Goal: Task Accomplishment & Management: Complete application form

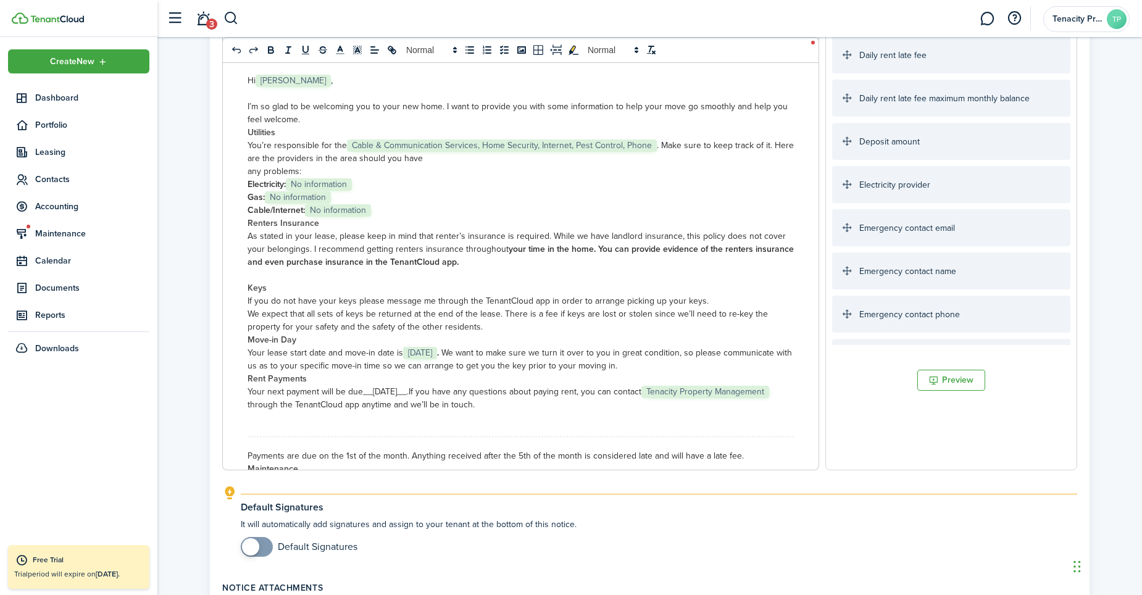
scroll to position [679, 0]
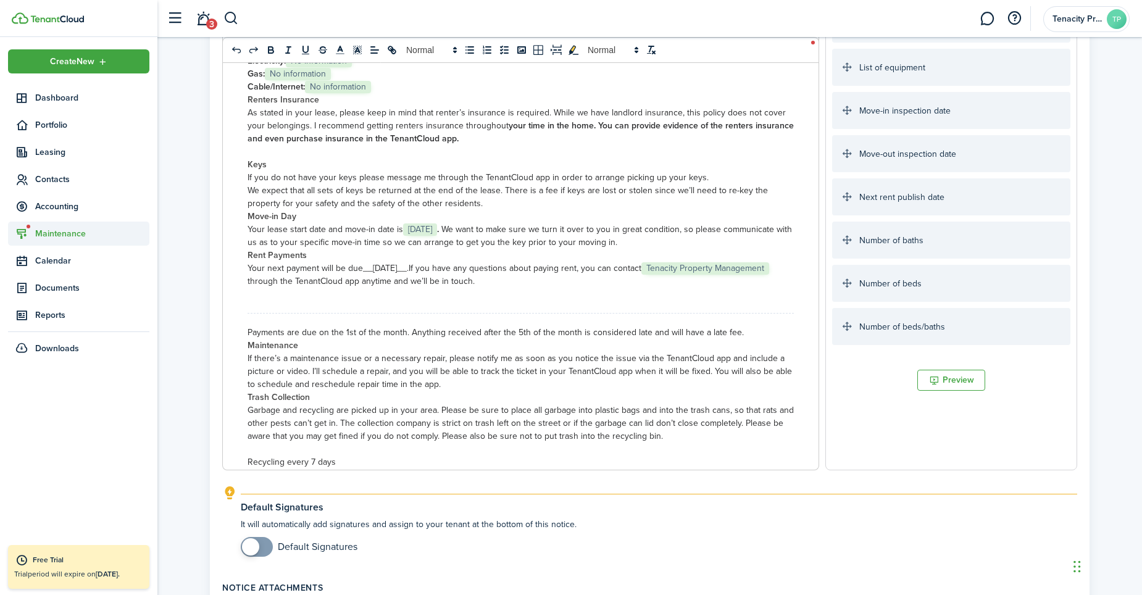
click at [38, 227] on span "Maintenance" at bounding box center [92, 233] width 114 height 13
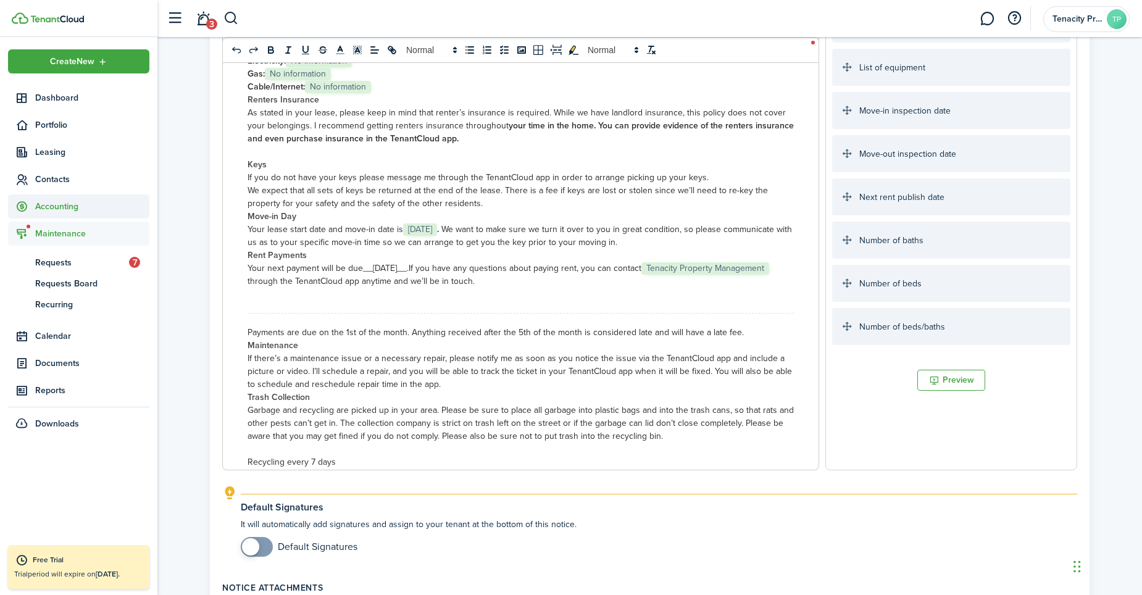
click at [59, 204] on span "Accounting" at bounding box center [92, 206] width 114 height 13
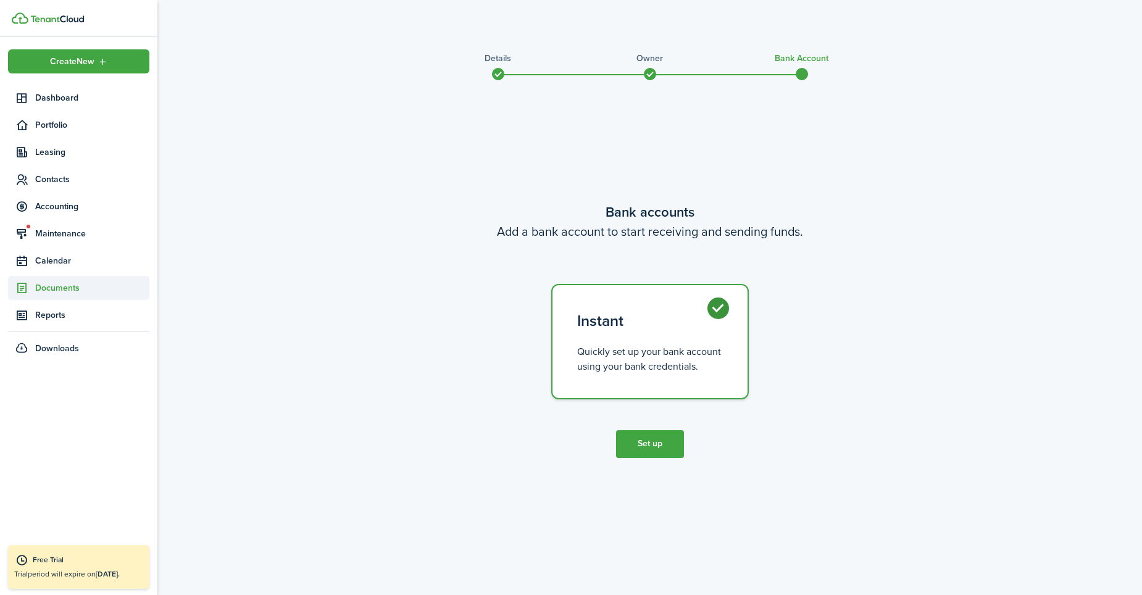
click at [62, 293] on span "Documents" at bounding box center [92, 287] width 114 height 13
click at [57, 312] on span "Landlord forms" at bounding box center [92, 316] width 114 height 13
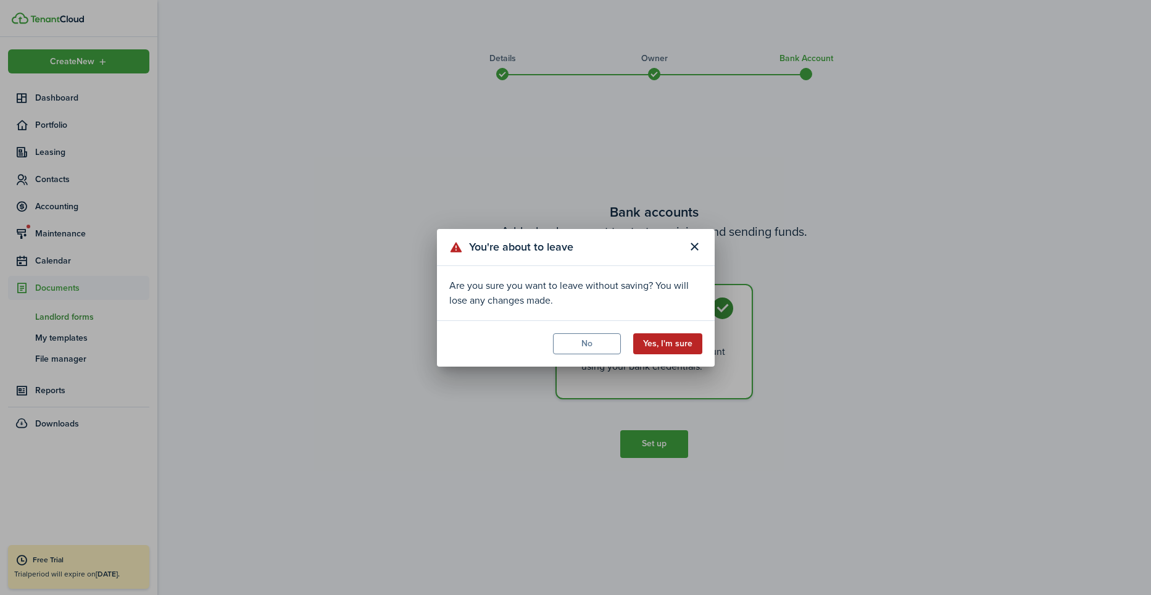
click at [679, 342] on button "Yes, I'm sure" at bounding box center [667, 343] width 69 height 21
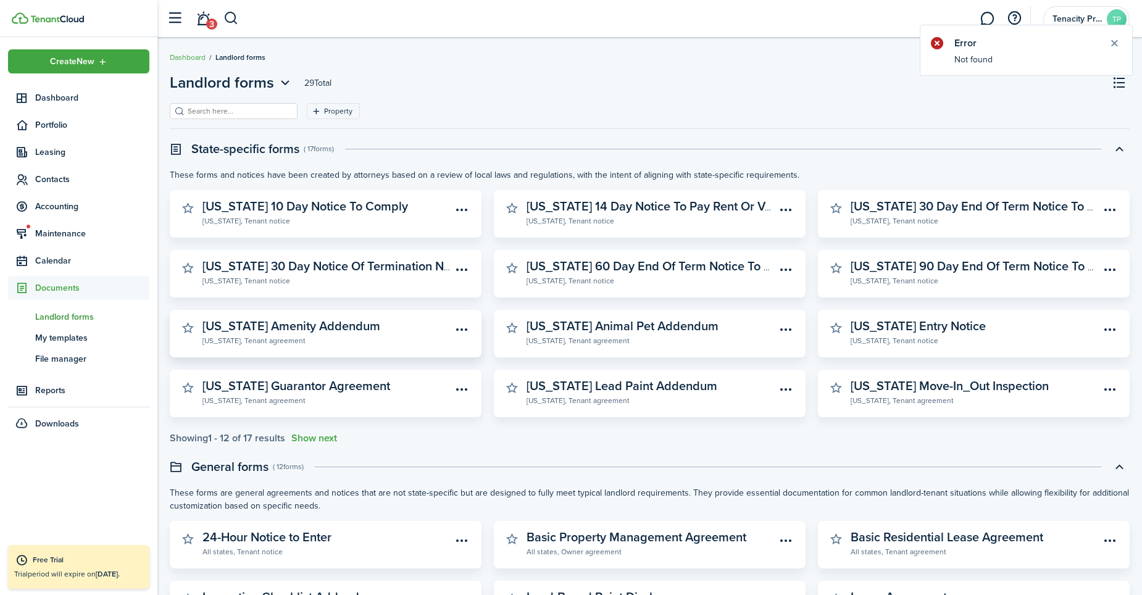
click at [318, 323] on widget-stats-description "New York Amenity Addendum" at bounding box center [291, 326] width 178 height 19
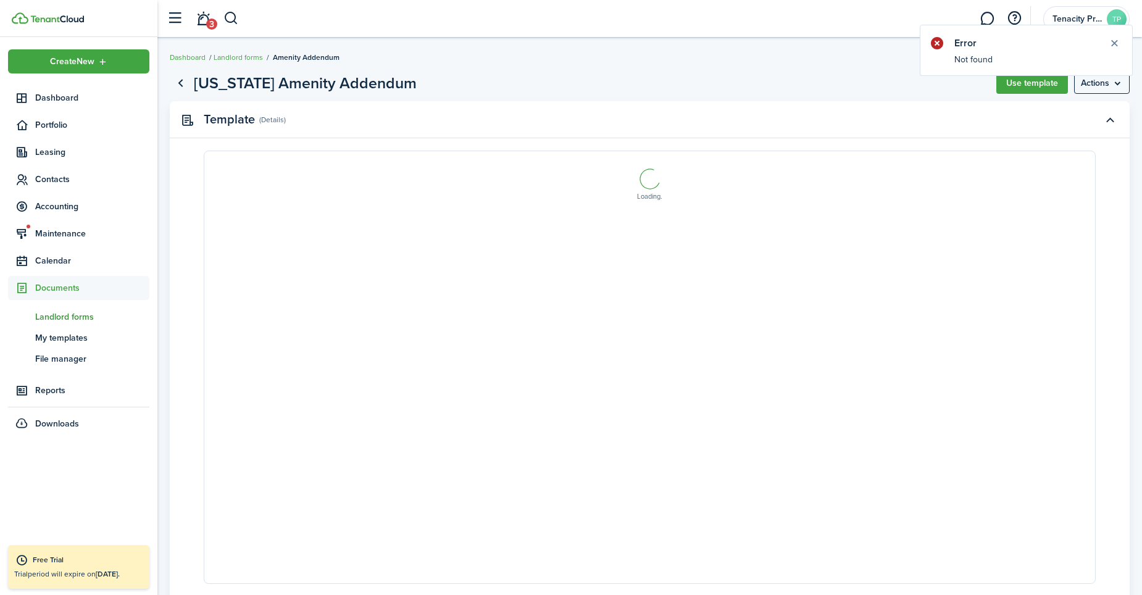
select select "fit"
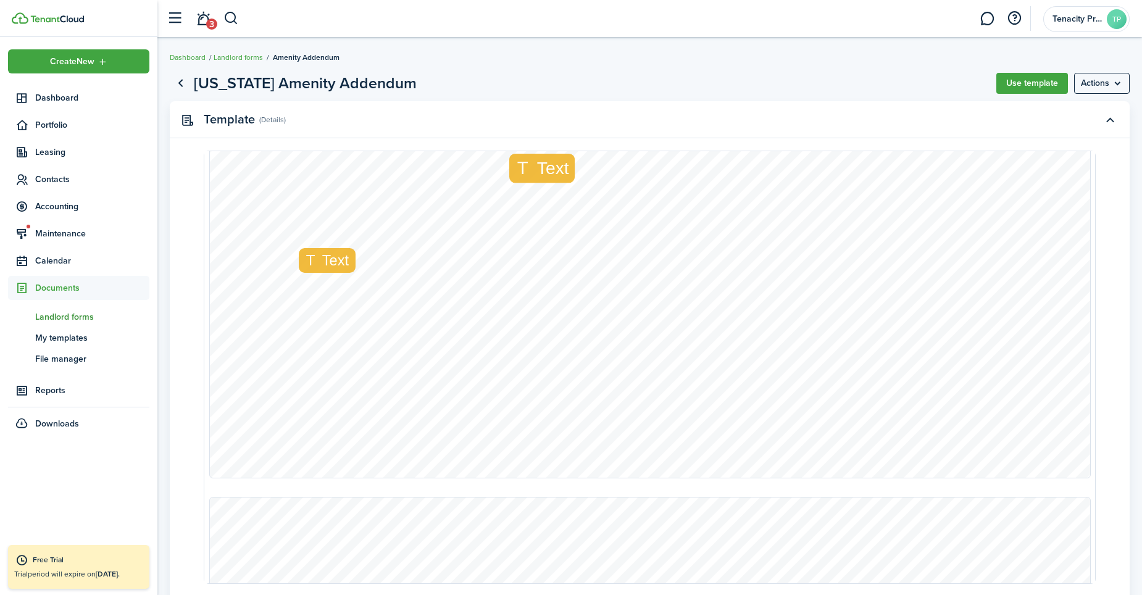
scroll to position [864, 0]
type input "2"
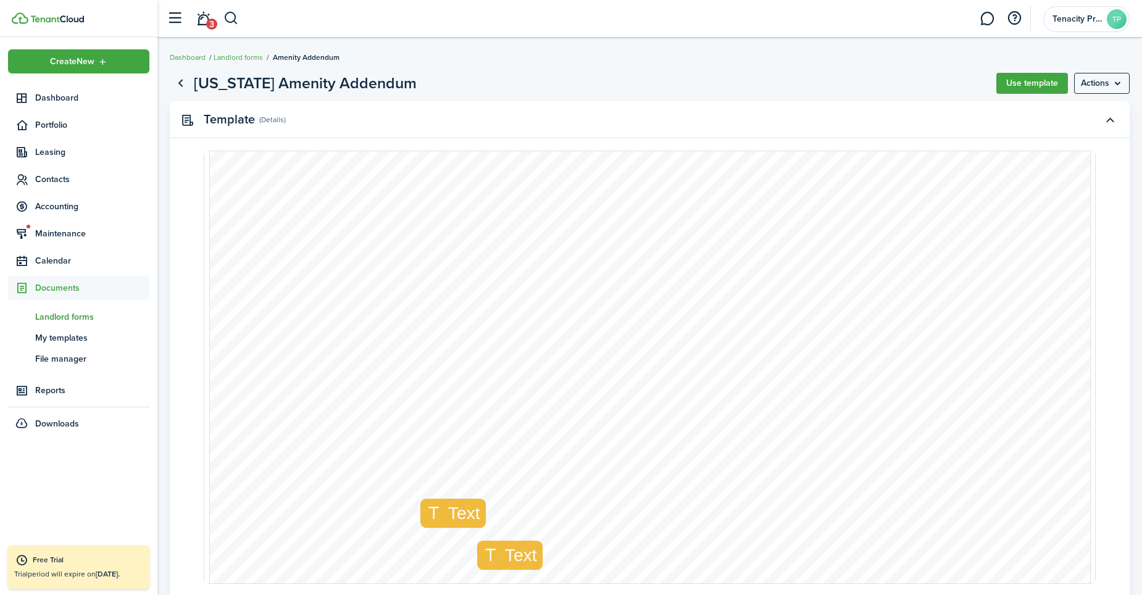
scroll to position [1234, 0]
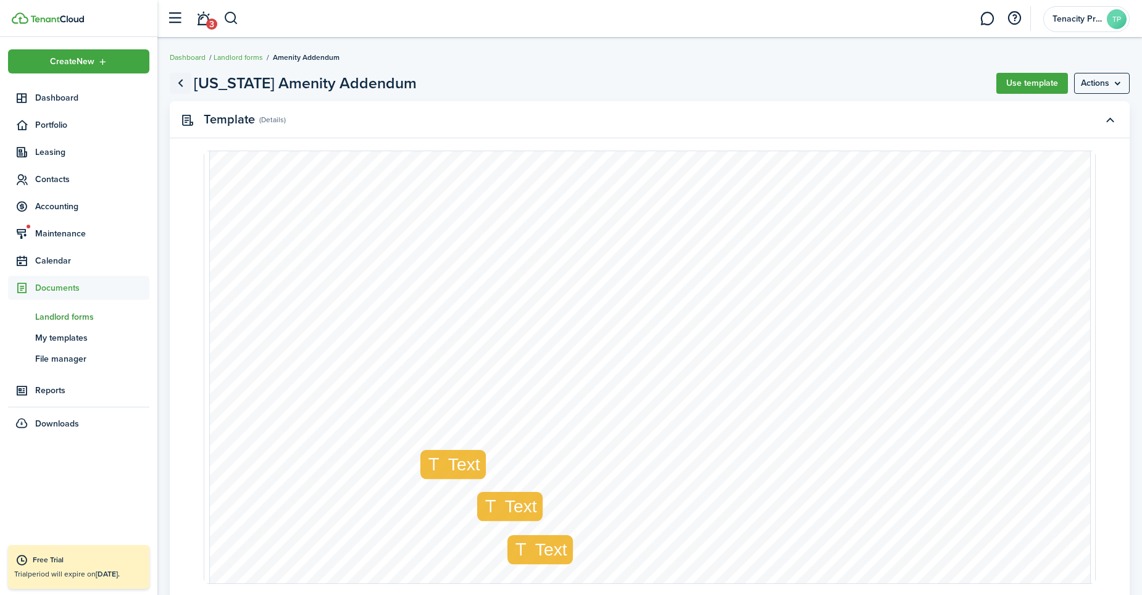
click at [181, 81] on link "Go back" at bounding box center [180, 83] width 21 height 21
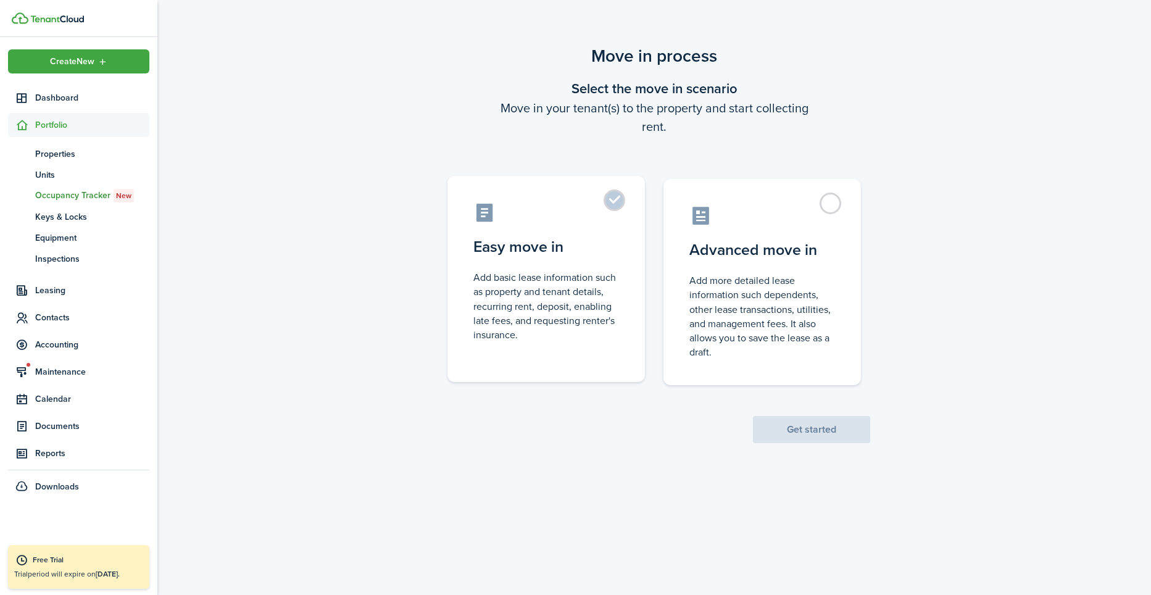
click at [602, 208] on control-radio-card-icon at bounding box center [546, 213] width 146 height 22
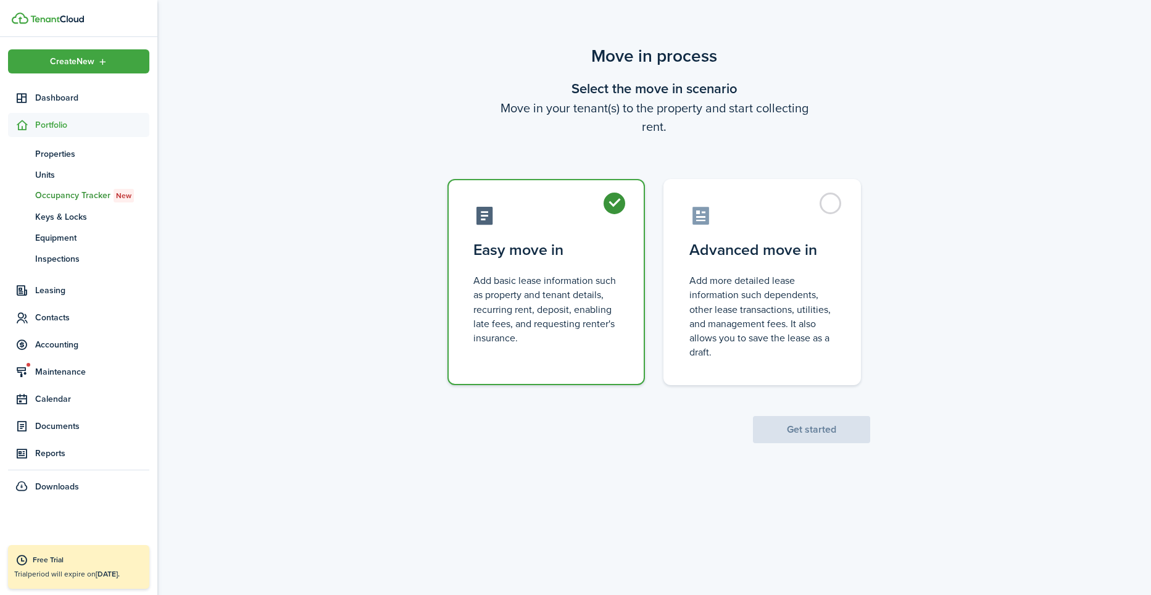
radio input "true"
click at [835, 431] on button "Get started" at bounding box center [811, 429] width 117 height 27
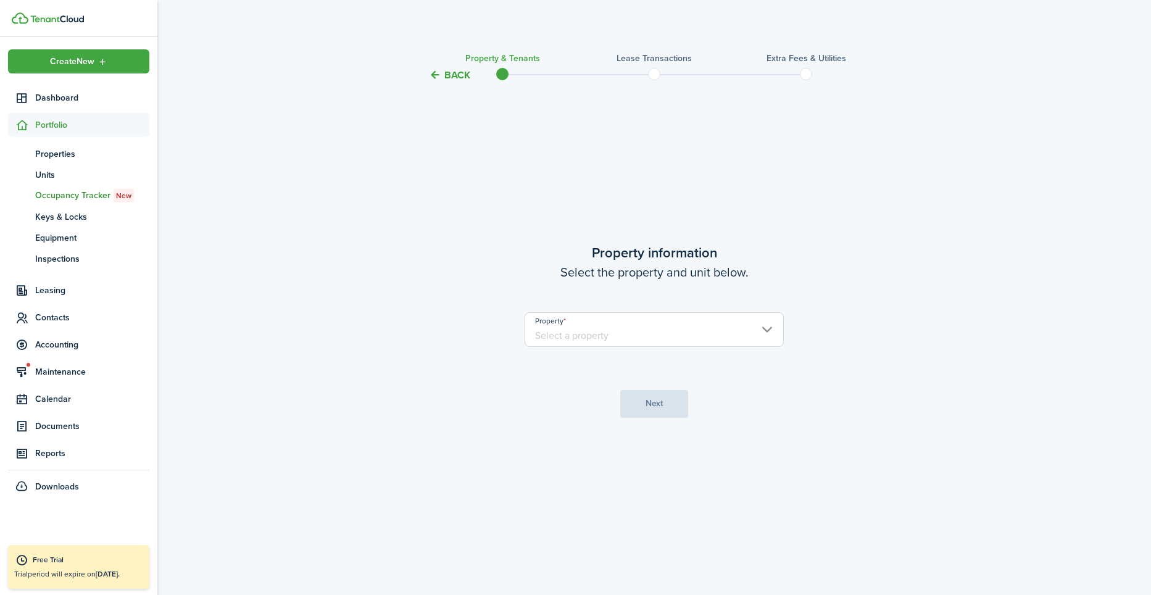
click at [628, 337] on input "Property" at bounding box center [654, 329] width 259 height 35
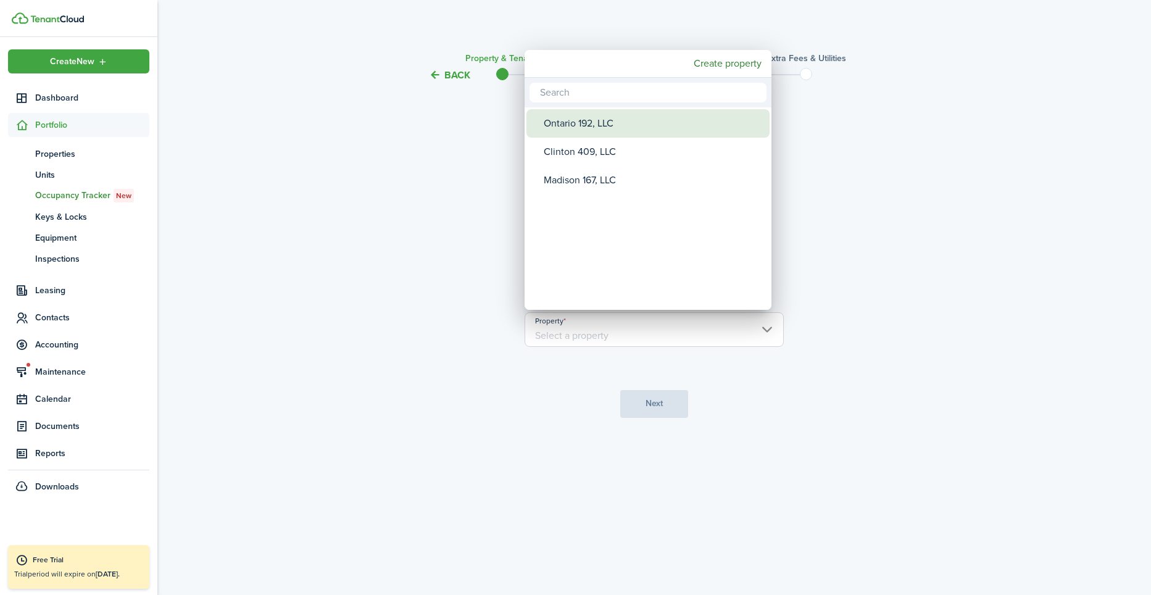
click at [549, 123] on div "Ontario 192, LLC" at bounding box center [653, 123] width 218 height 28
type input "Ontario 192, LLC"
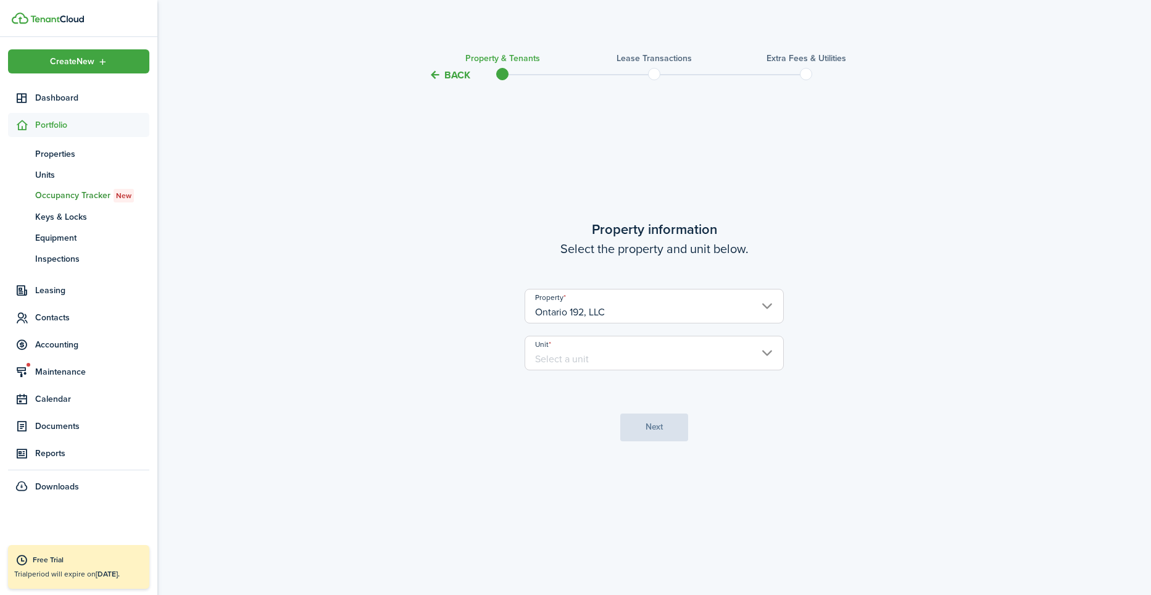
click at [599, 355] on input "Unit" at bounding box center [654, 353] width 259 height 35
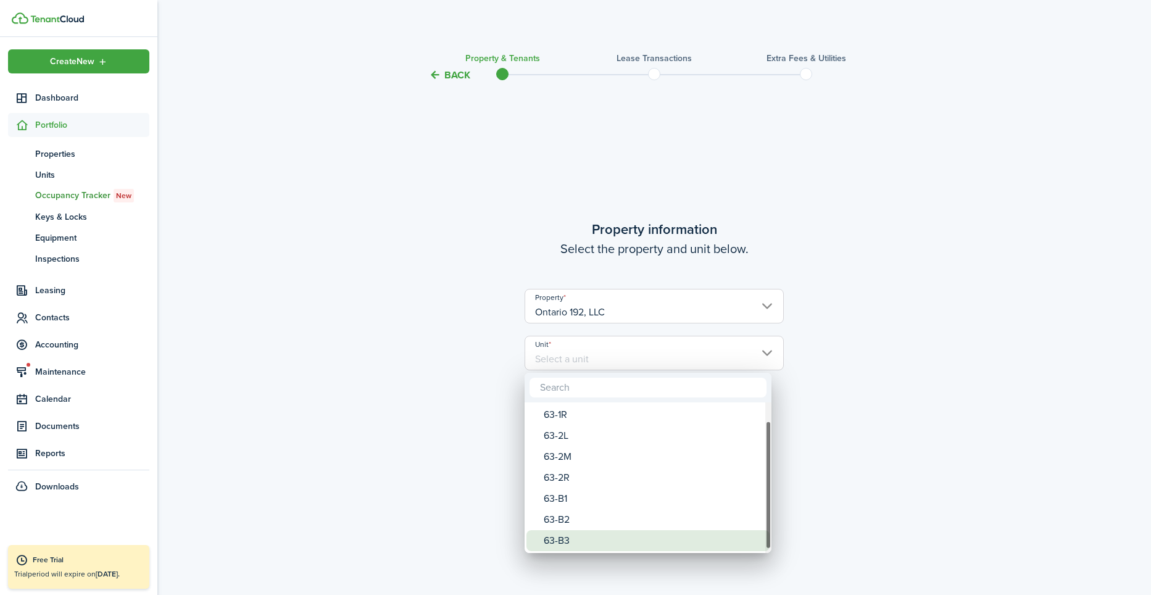
click at [571, 541] on div "63-B3" at bounding box center [653, 540] width 218 height 21
type input "63-B3"
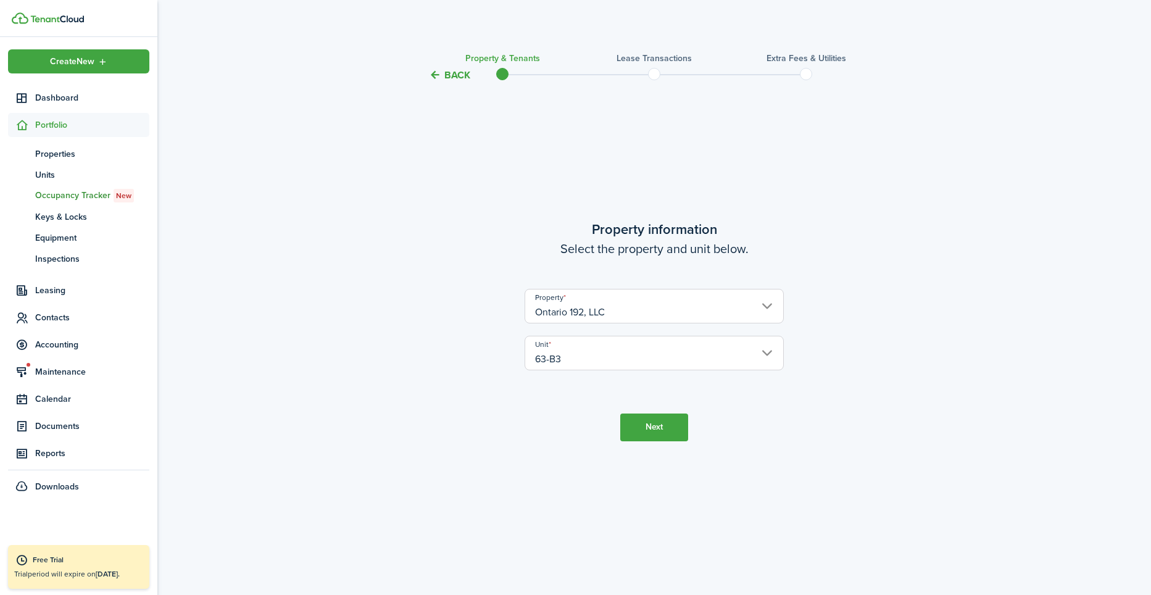
click at [632, 433] on button "Next" at bounding box center [654, 427] width 68 height 28
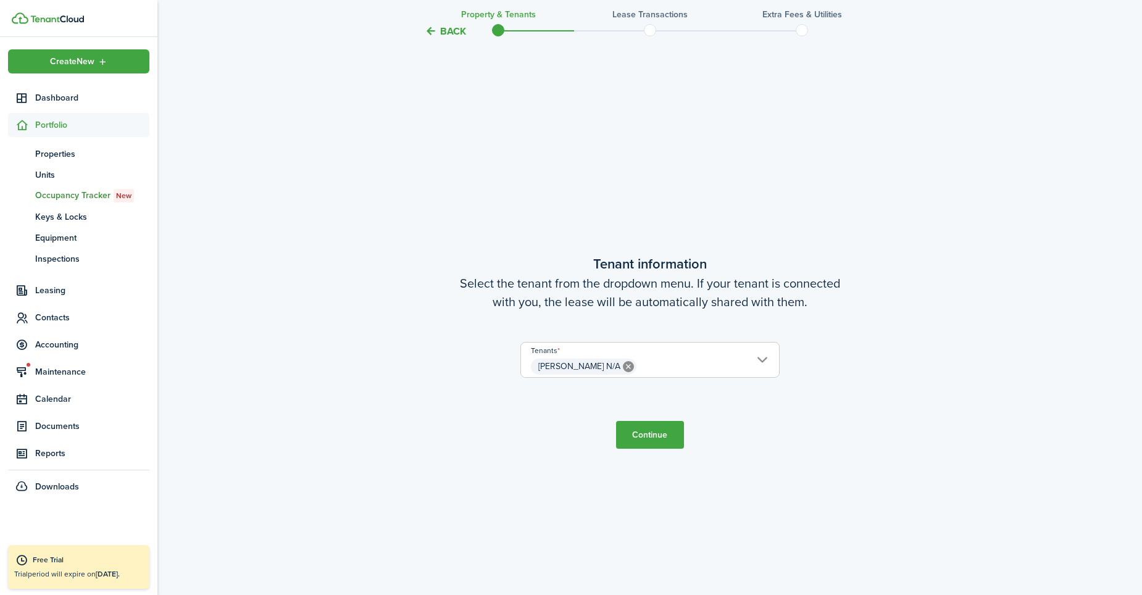
scroll to position [512, 0]
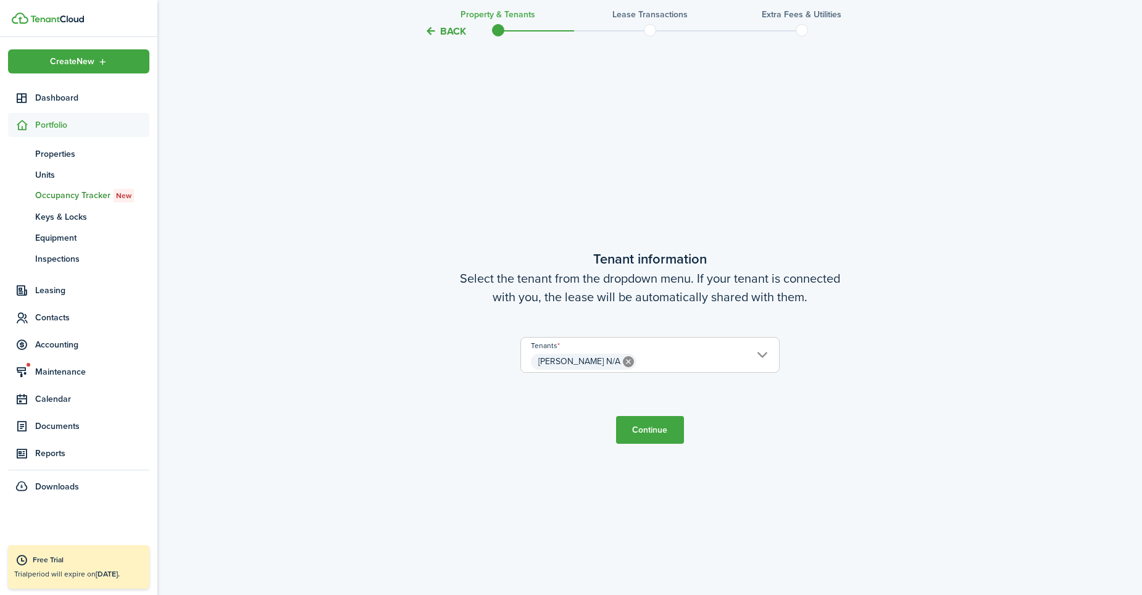
click at [633, 430] on button "Continue" at bounding box center [650, 430] width 68 height 28
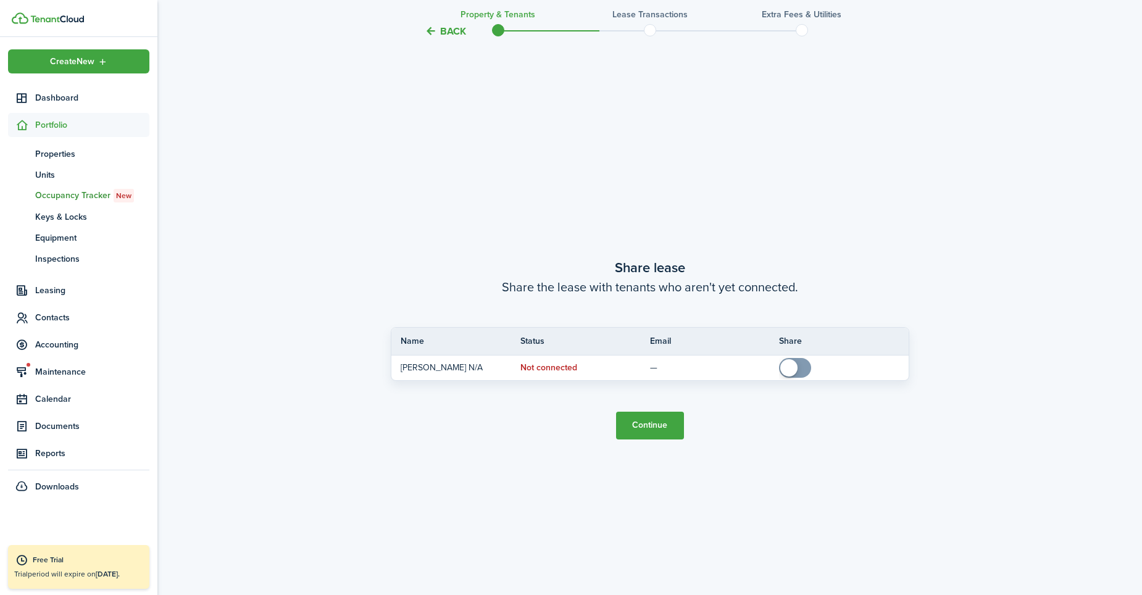
scroll to position [1107, 0]
click at [647, 414] on button "Continue" at bounding box center [650, 424] width 68 height 28
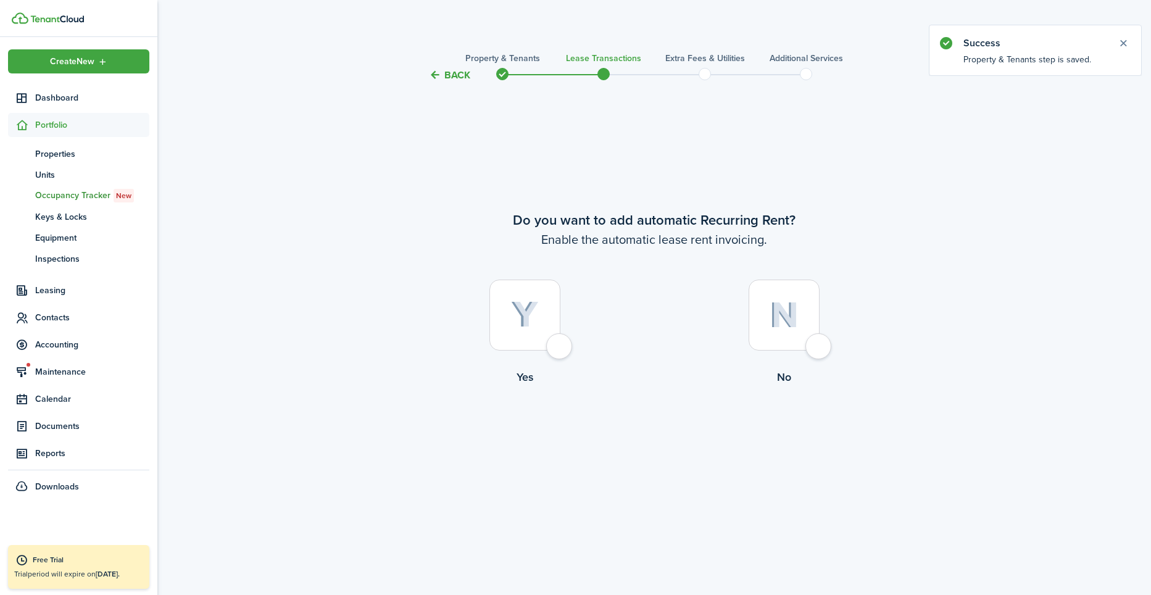
click at [812, 346] on div at bounding box center [783, 315] width 71 height 71
radio input "true"
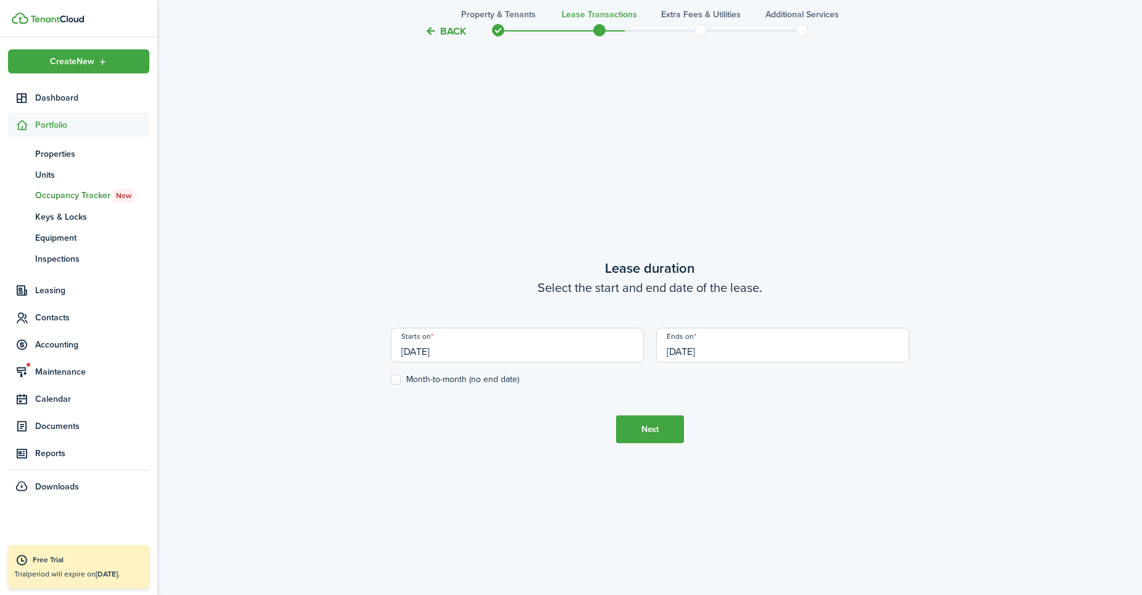
scroll to position [512, 0]
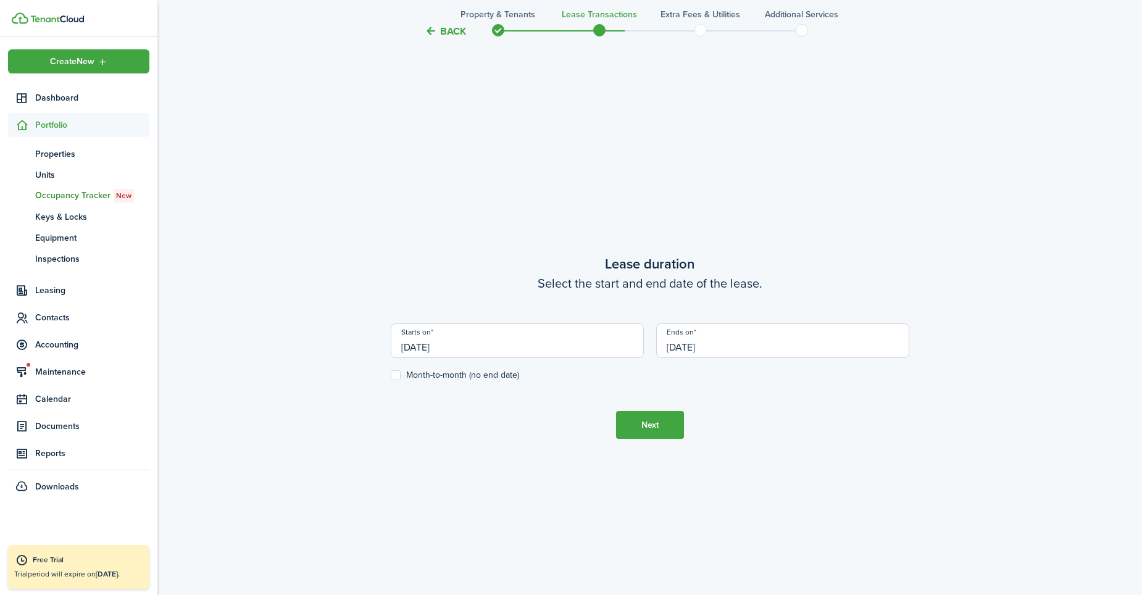
click at [748, 347] on input "[DATE]" at bounding box center [782, 340] width 253 height 35
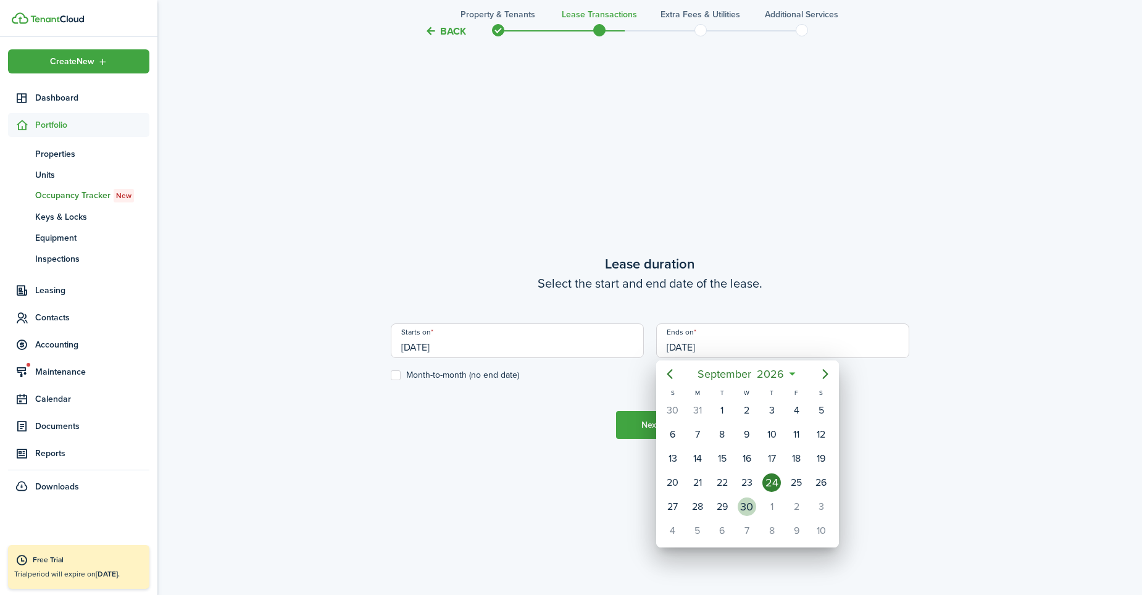
click at [745, 501] on div "30" at bounding box center [746, 506] width 19 height 19
type input "[DATE]"
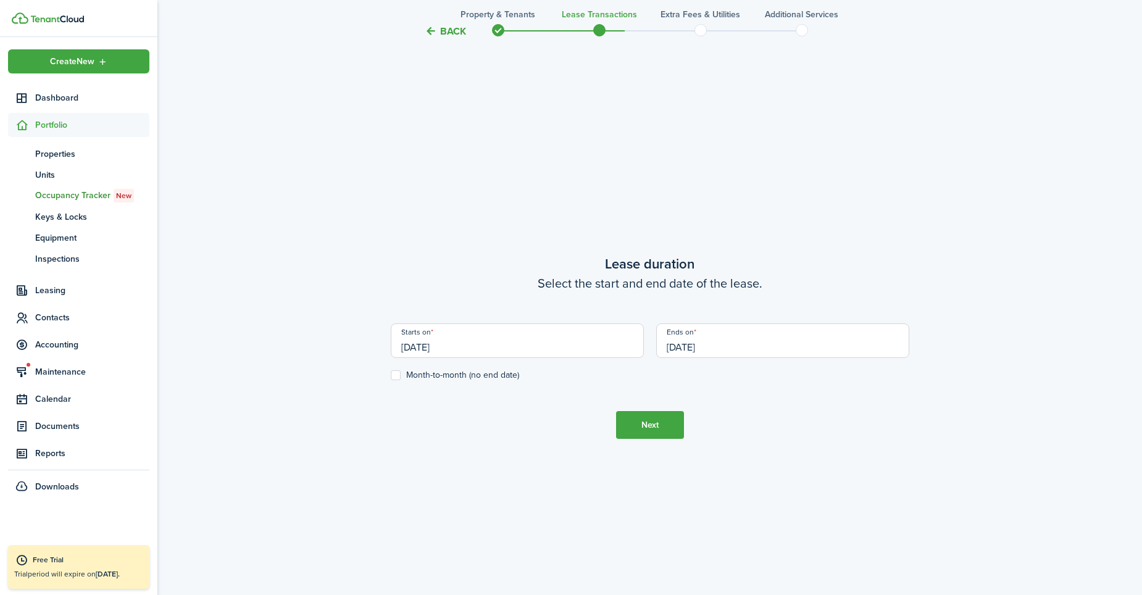
click at [609, 347] on input "[DATE]" at bounding box center [517, 340] width 253 height 35
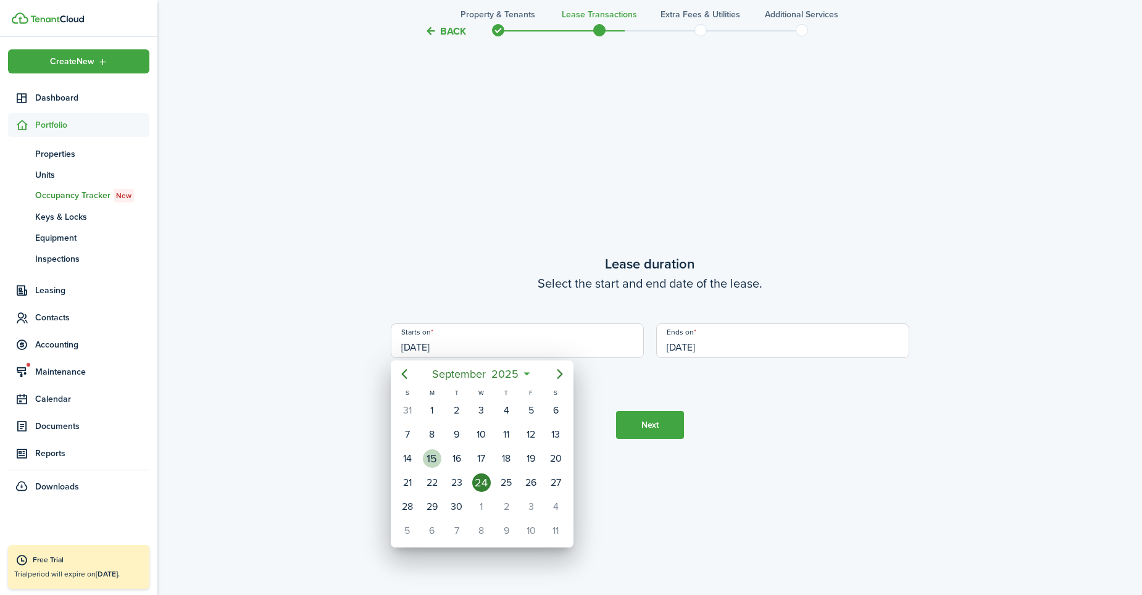
click at [435, 458] on div "15" at bounding box center [432, 458] width 19 height 19
type input "[DATE]"
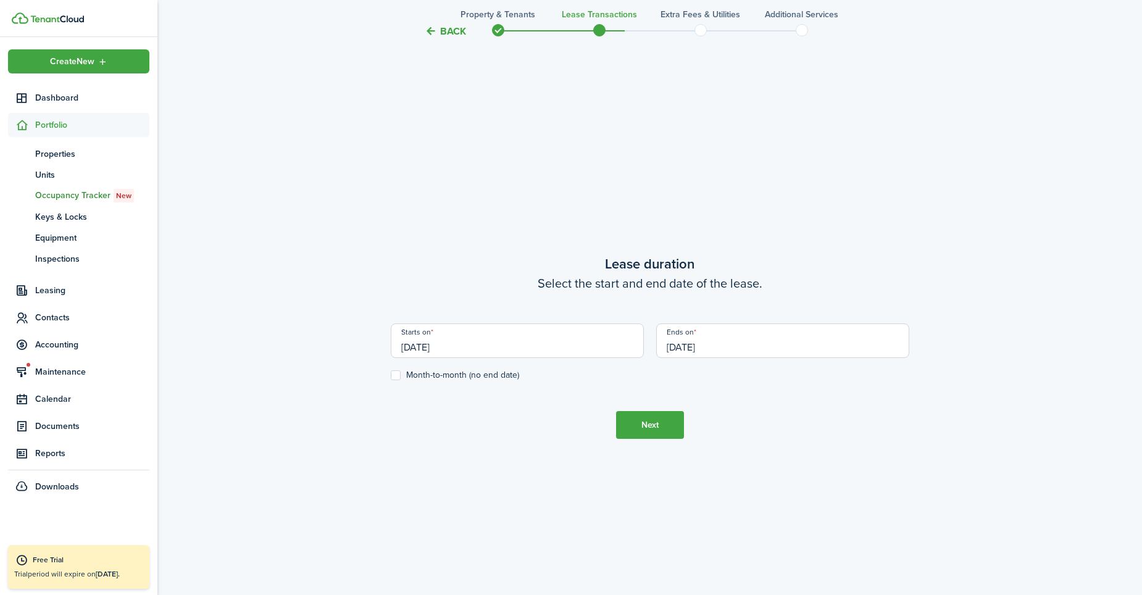
click at [651, 425] on button "Next" at bounding box center [650, 425] width 68 height 28
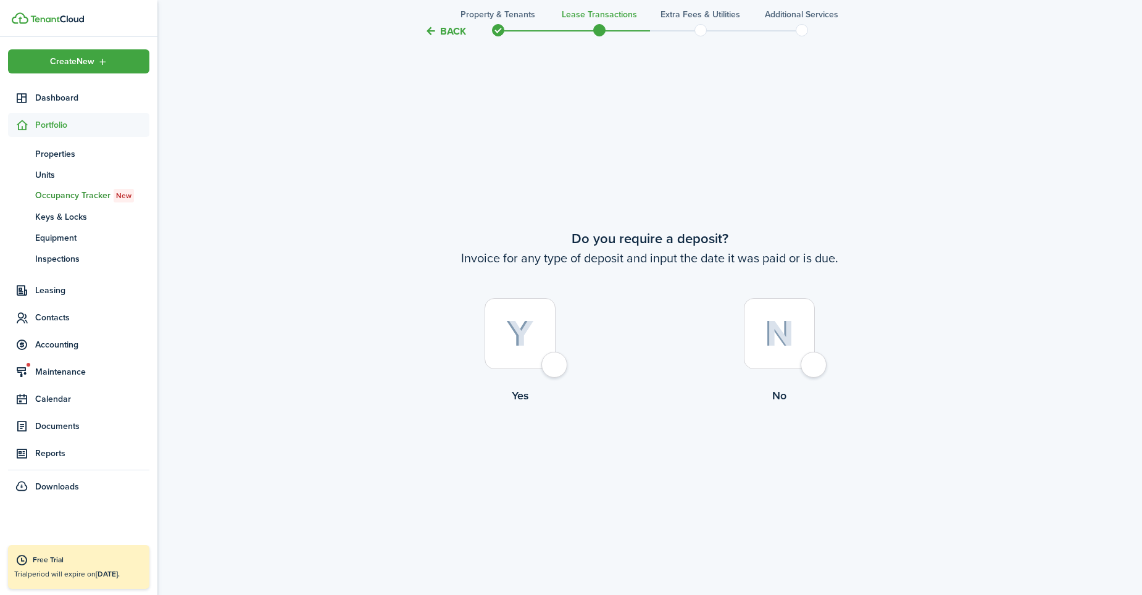
scroll to position [1107, 0]
click at [813, 364] on div at bounding box center [779, 331] width 71 height 71
radio input "true"
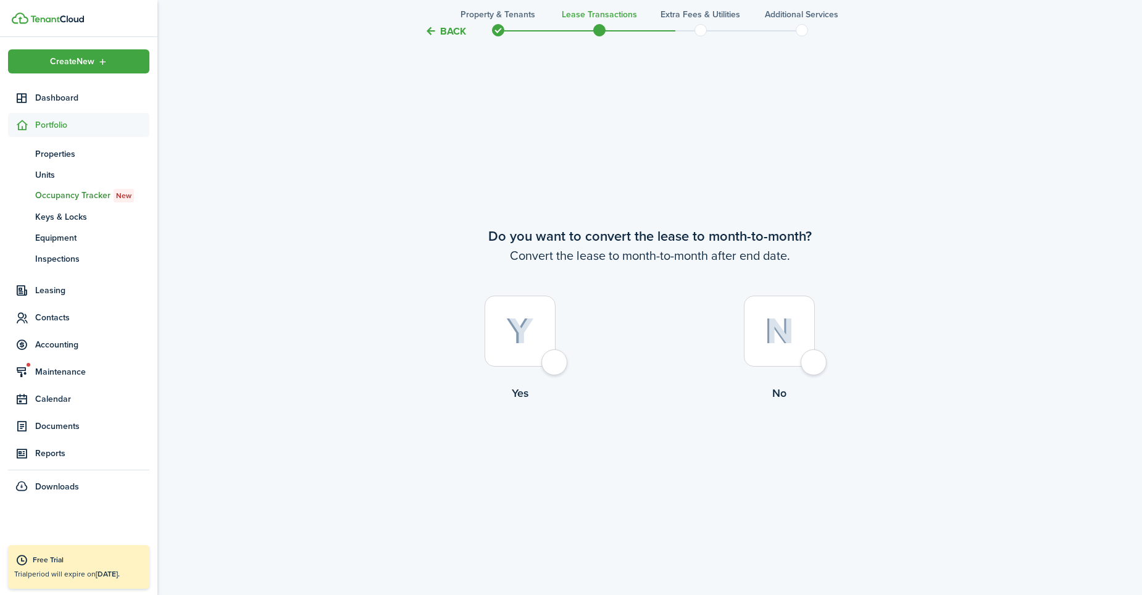
click at [813, 364] on div at bounding box center [779, 331] width 71 height 71
radio input "true"
click at [649, 454] on button "Continue" at bounding box center [650, 453] width 68 height 28
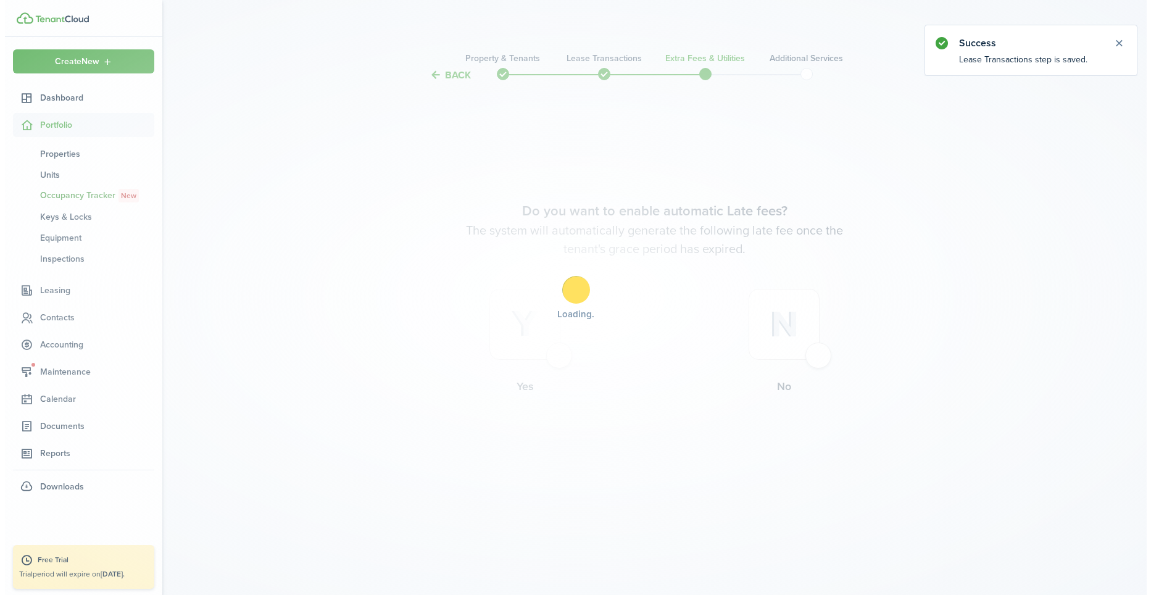
scroll to position [0, 0]
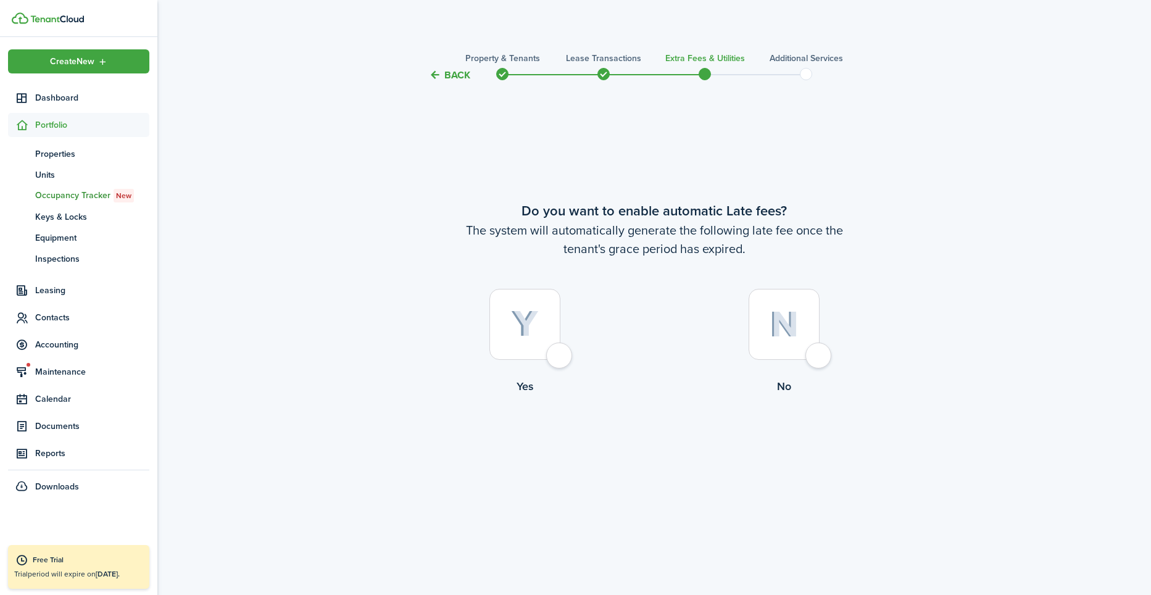
click at [574, 350] on label "Yes" at bounding box center [524, 345] width 259 height 112
radio input "true"
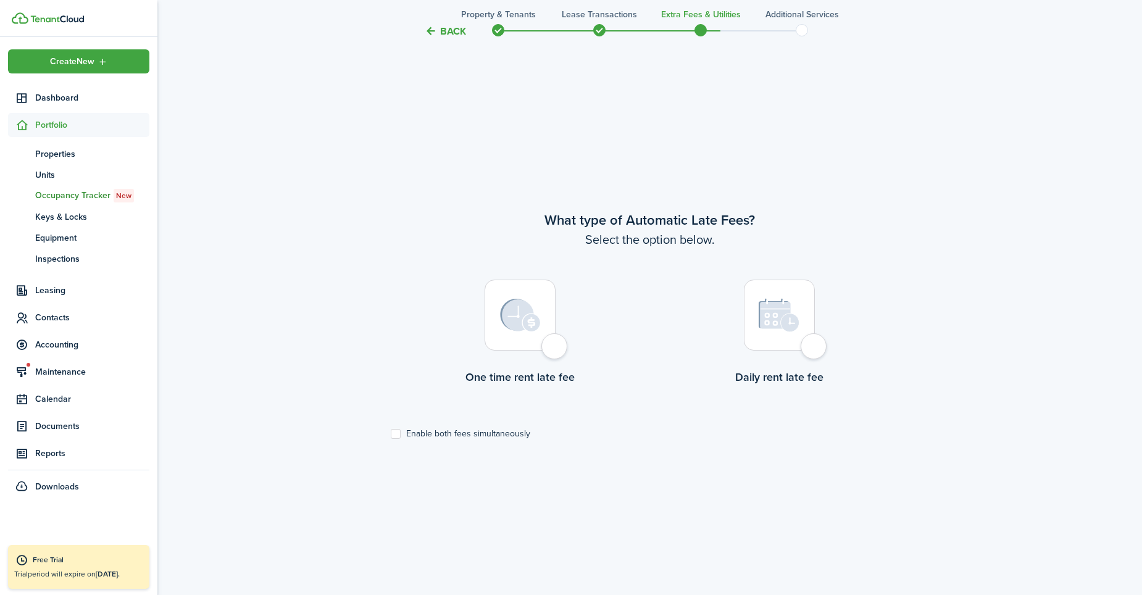
scroll to position [512, 0]
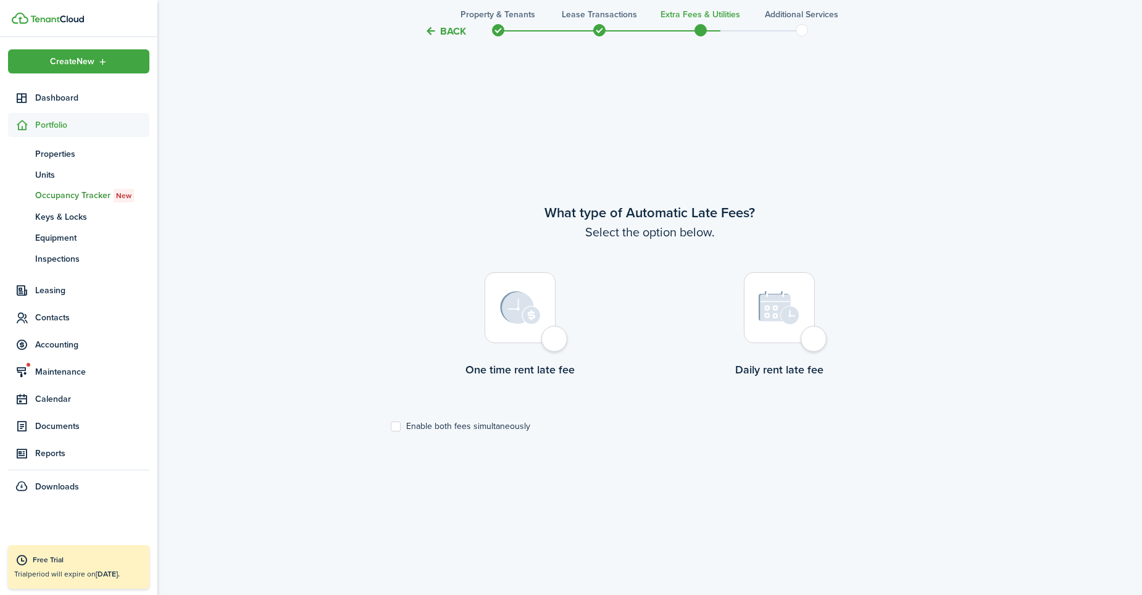
click at [552, 342] on div at bounding box center [519, 307] width 71 height 71
radio input "true"
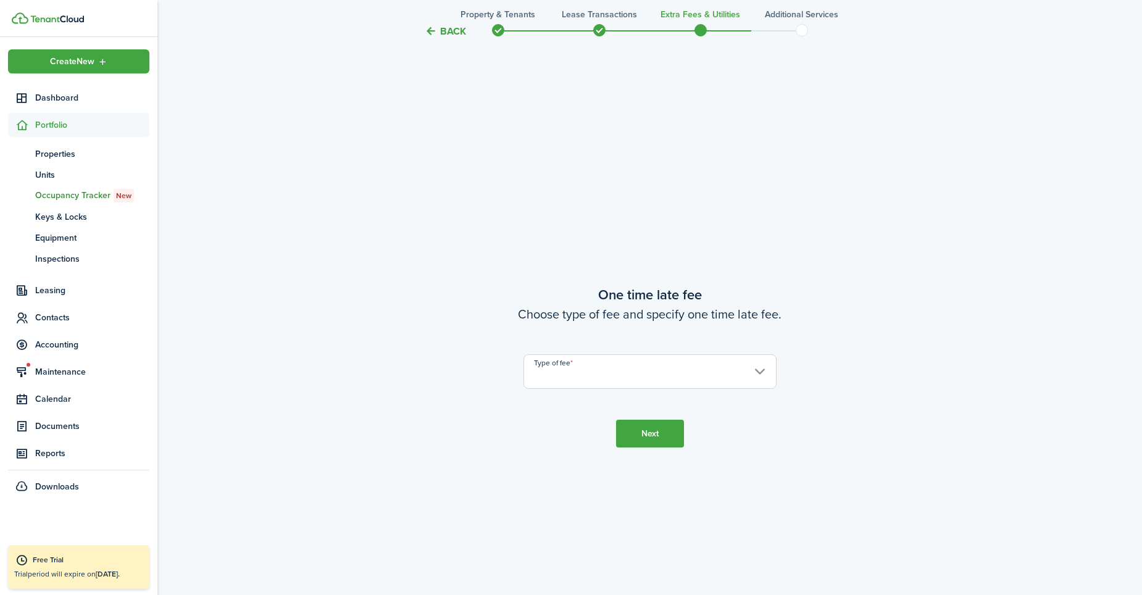
scroll to position [1107, 0]
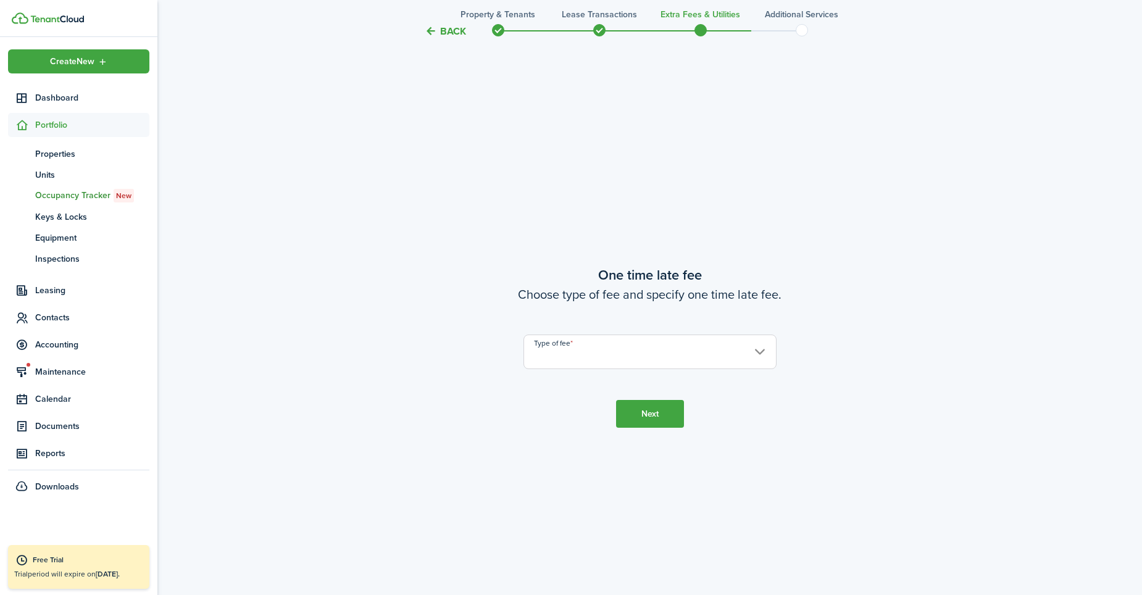
click at [552, 342] on input "Type of fee" at bounding box center [649, 351] width 253 height 35
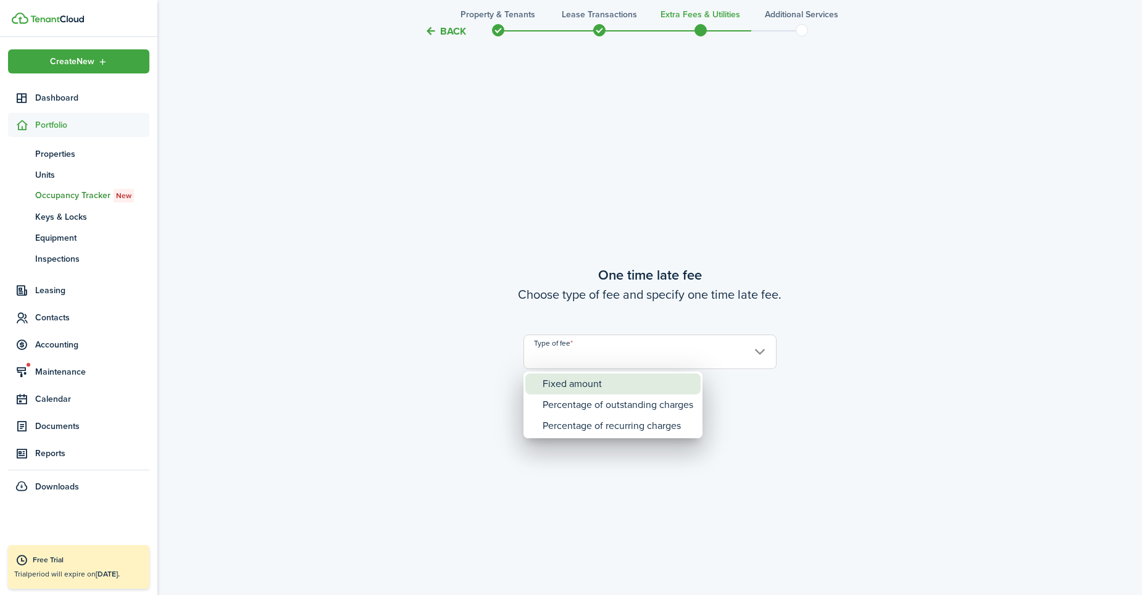
click at [563, 375] on div "Fixed amount" at bounding box center [617, 383] width 151 height 21
type input "Fixed amount"
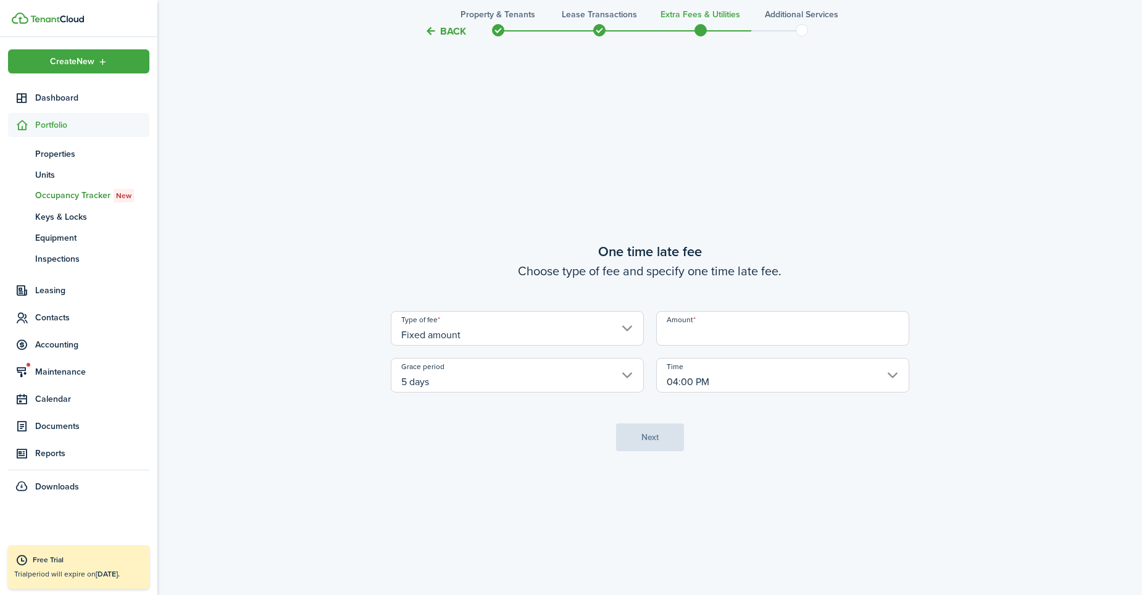
click at [687, 328] on input "Amount" at bounding box center [782, 328] width 253 height 35
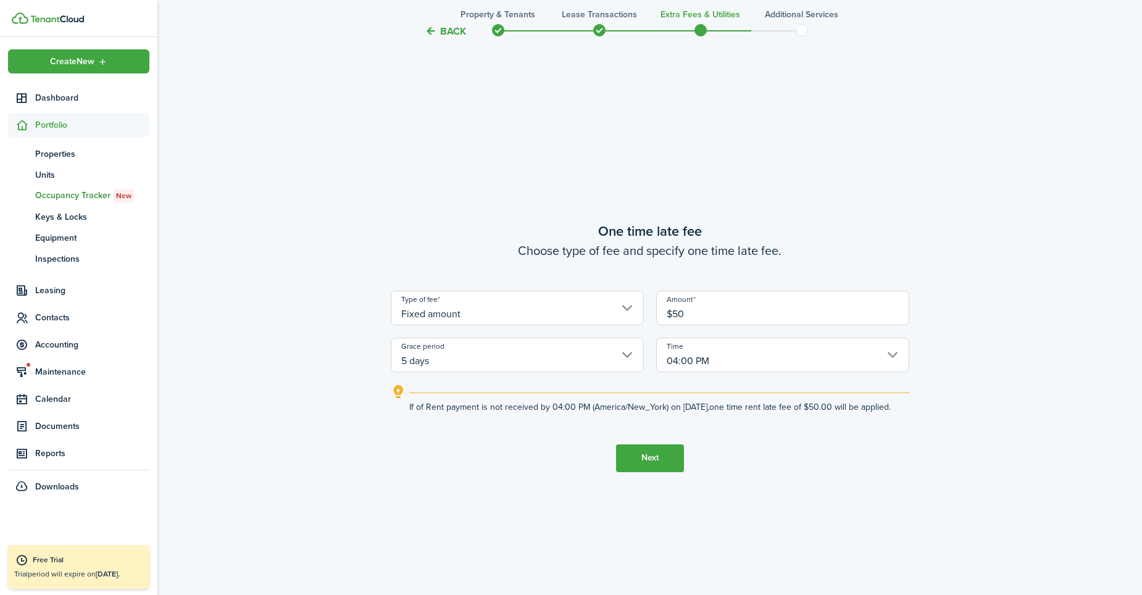
type input "$50.00"
click at [655, 467] on button "Next" at bounding box center [650, 458] width 68 height 28
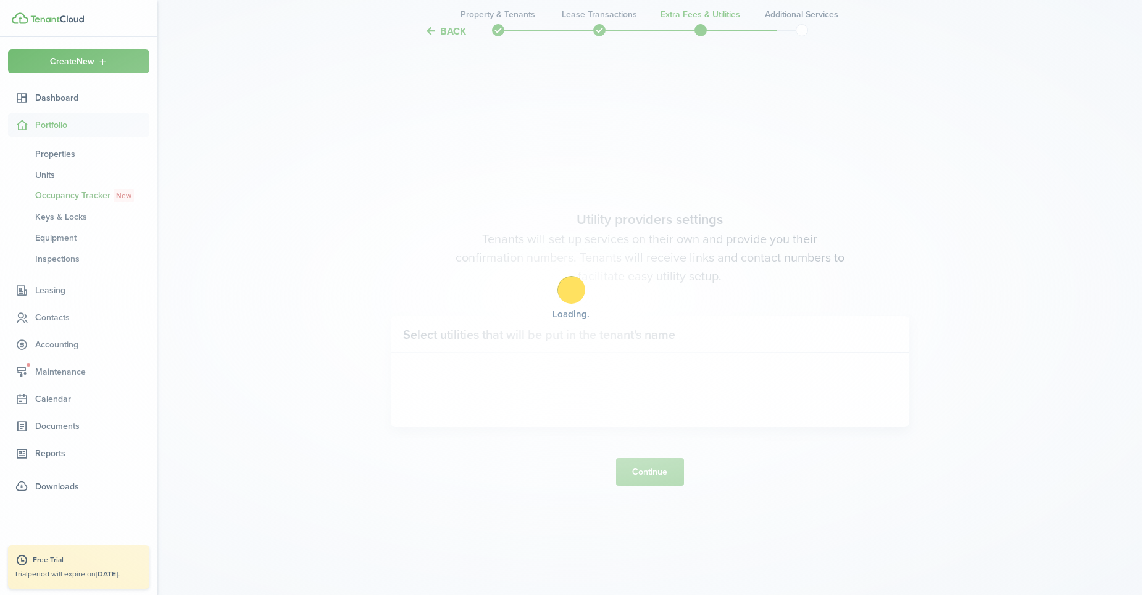
scroll to position [1702, 0]
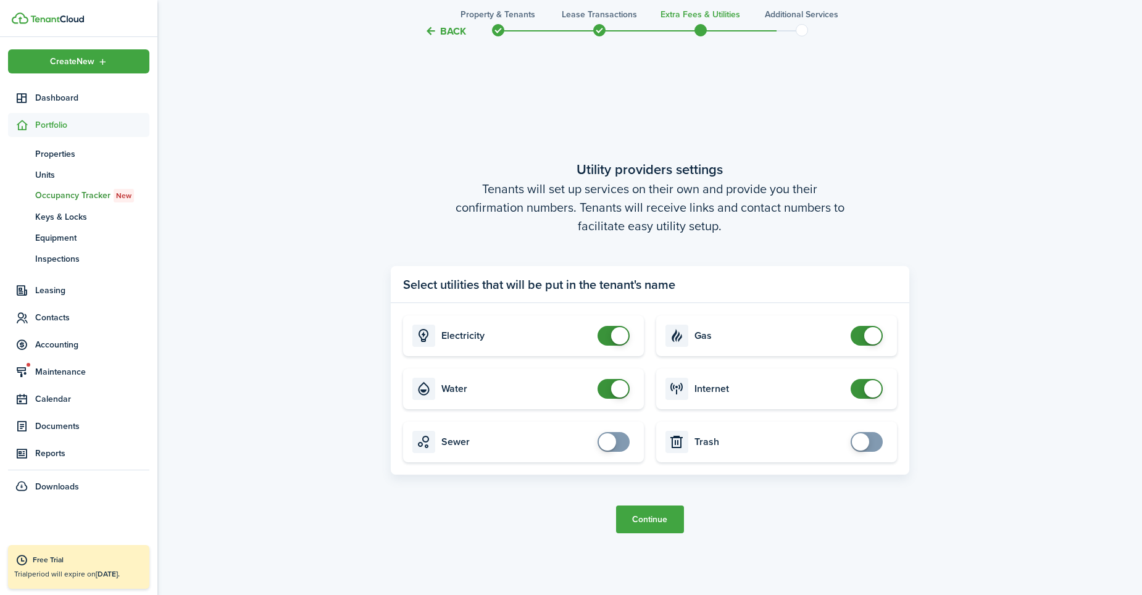
checkbox input "false"
click at [607, 340] on span at bounding box center [613, 336] width 12 height 20
checkbox input "false"
click at [611, 384] on span at bounding box center [613, 389] width 12 height 20
checkbox input "false"
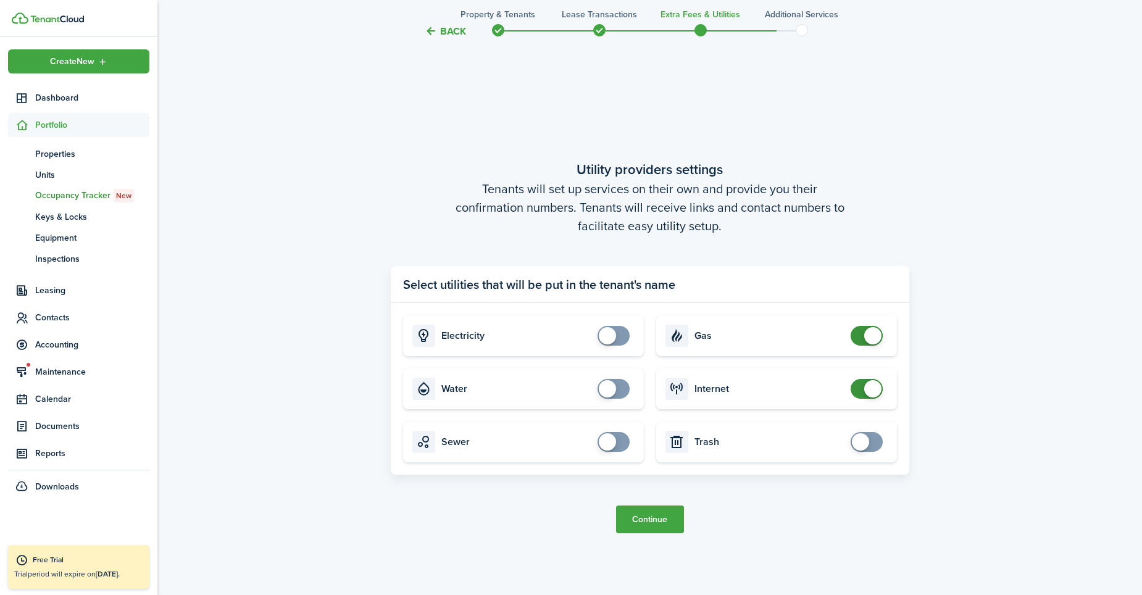
click at [863, 334] on span at bounding box center [866, 336] width 12 height 20
checkbox input "false"
click at [860, 386] on span at bounding box center [866, 389] width 12 height 20
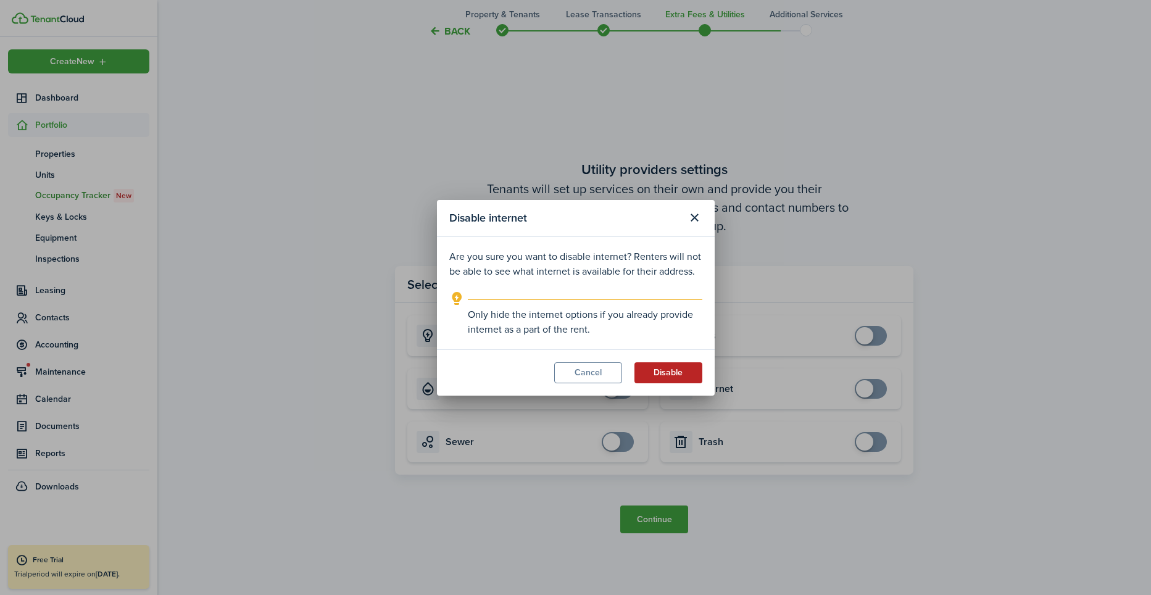
click at [648, 379] on button "Disable" at bounding box center [668, 372] width 68 height 21
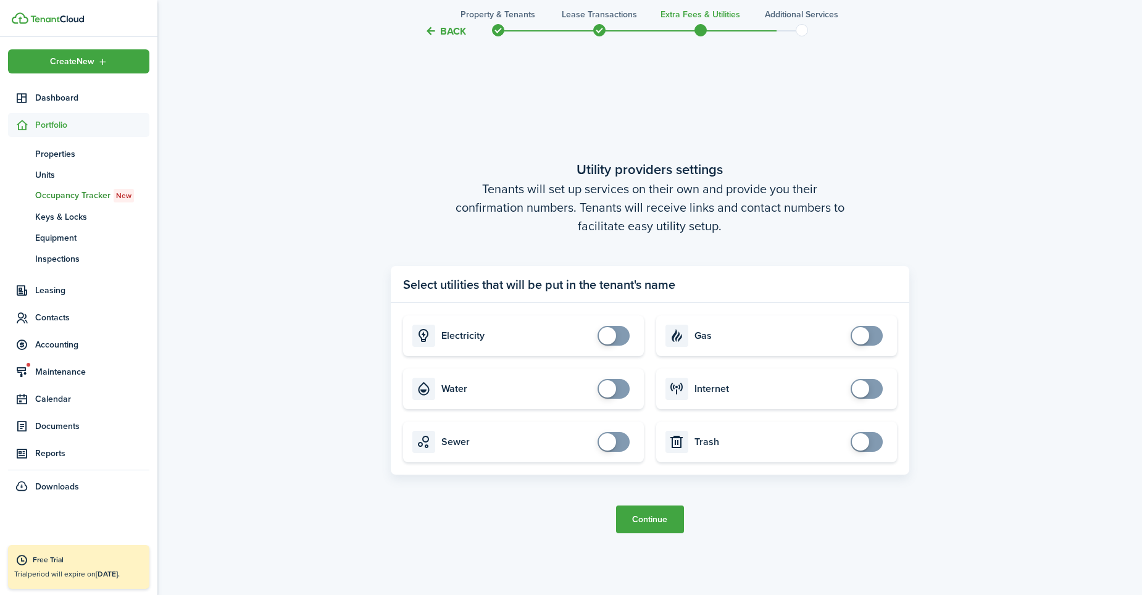
click at [653, 514] on button "Continue" at bounding box center [650, 519] width 68 height 28
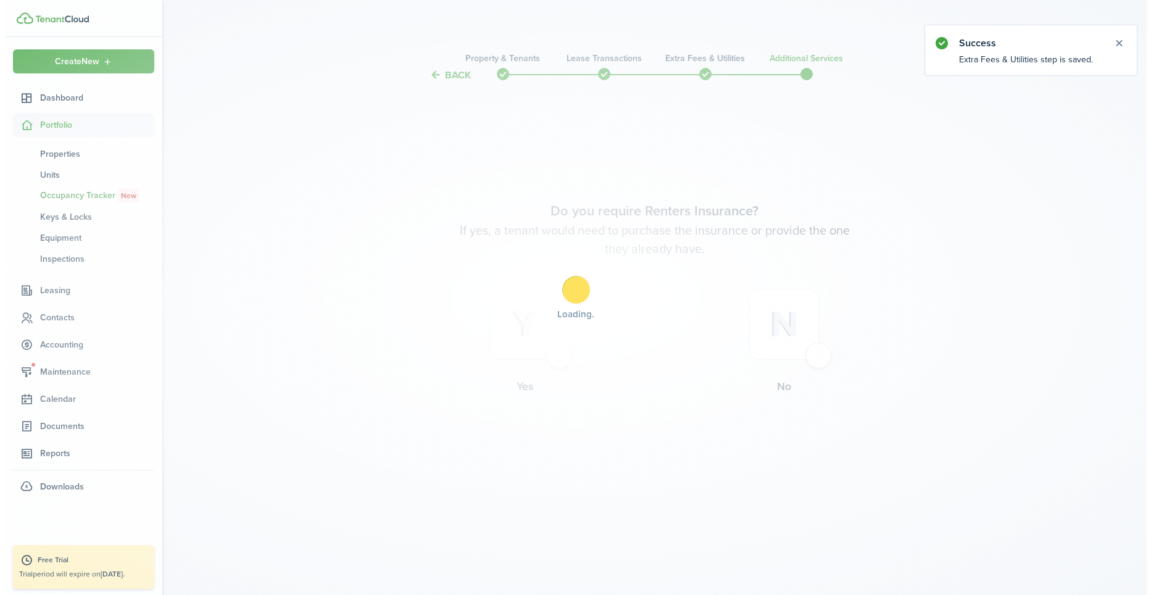
scroll to position [0, 0]
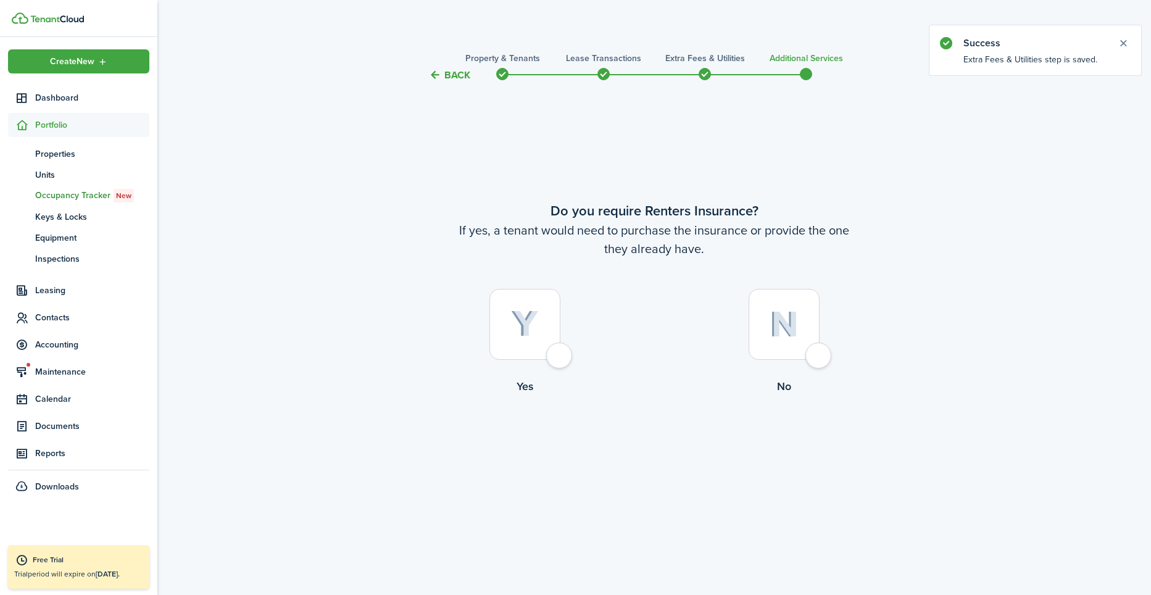
click at [816, 359] on div at bounding box center [783, 324] width 71 height 71
radio input "true"
click at [688, 447] on button "Complete move in" at bounding box center [654, 445] width 91 height 28
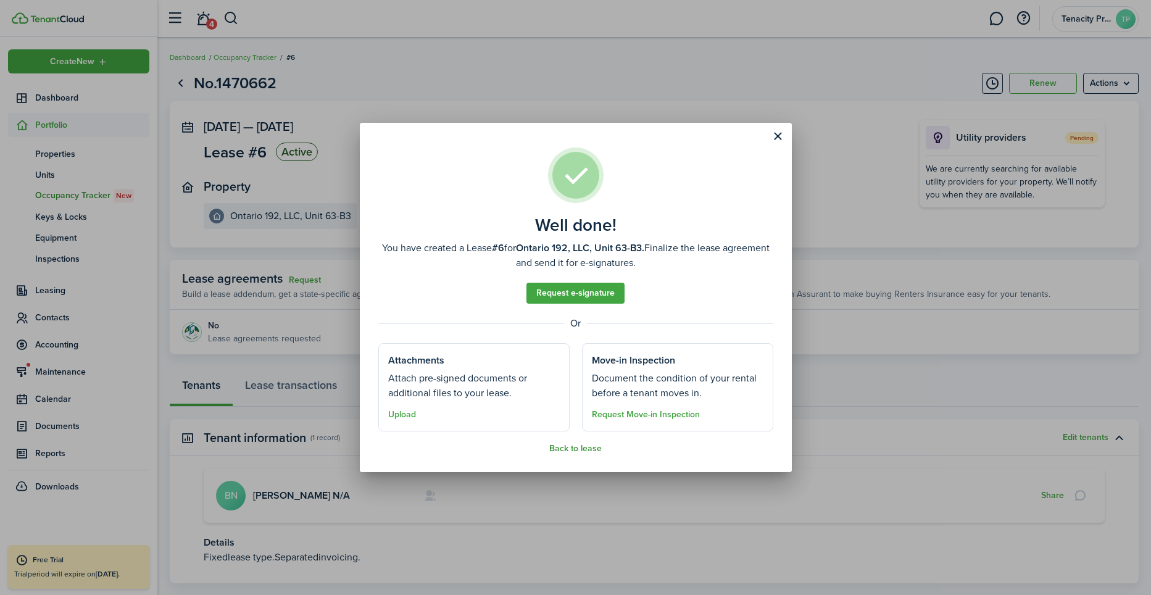
click at [580, 447] on button "Back to lease" at bounding box center [575, 449] width 52 height 10
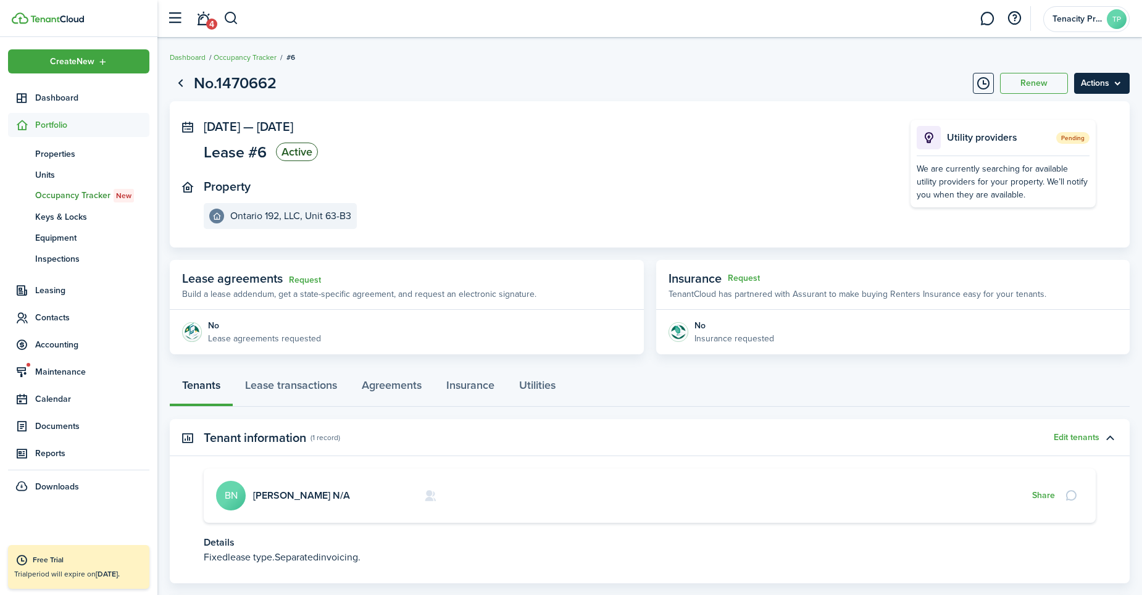
click at [1115, 78] on menu-btn "Actions" at bounding box center [1102, 83] width 56 height 21
click at [1068, 134] on link "Move-out Inspection" at bounding box center [1075, 132] width 108 height 21
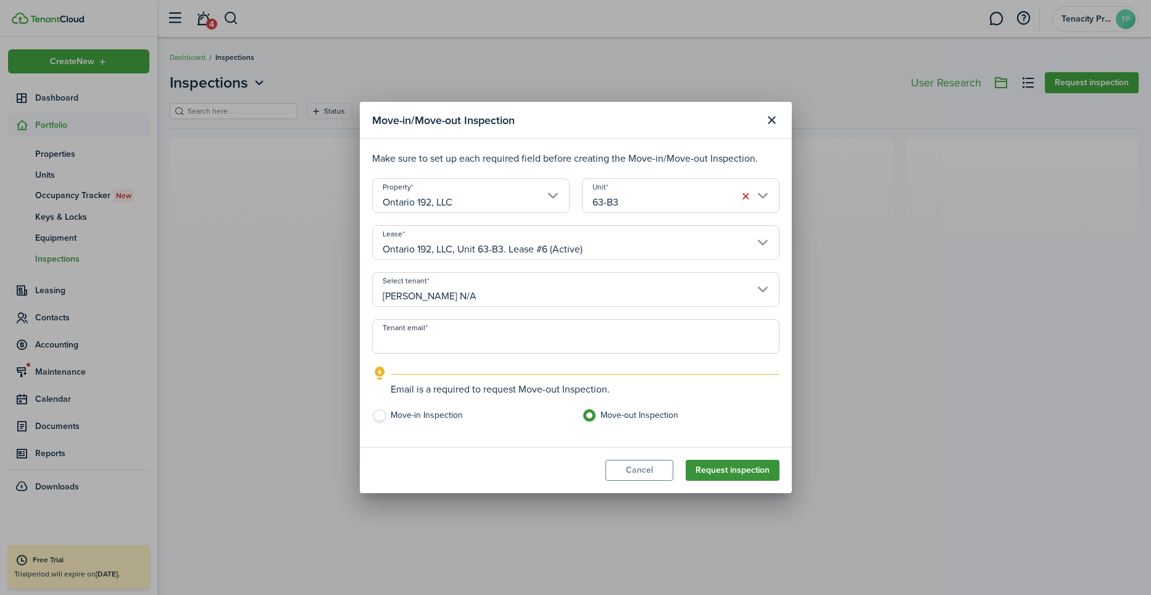
click at [702, 466] on button "Request inspection" at bounding box center [733, 470] width 94 height 21
click at [733, 471] on button "Request inspection" at bounding box center [733, 470] width 94 height 21
click at [723, 468] on button "Request inspection" at bounding box center [733, 470] width 94 height 21
click at [726, 476] on button "Request inspection" at bounding box center [733, 470] width 94 height 21
click at [726, 468] on button "Request inspection" at bounding box center [733, 470] width 94 height 21
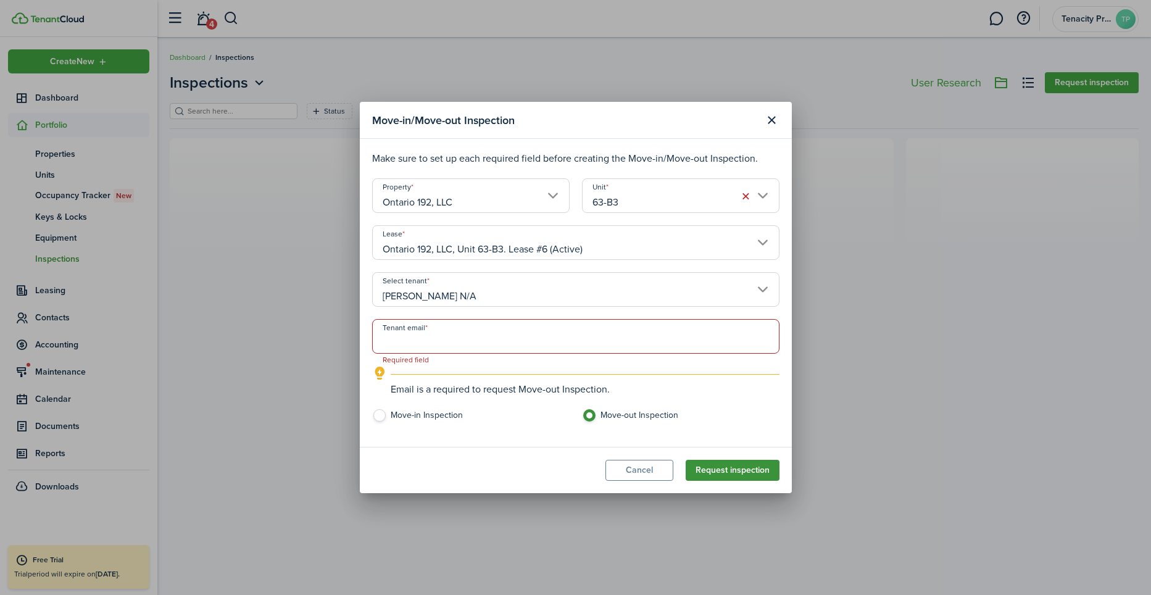
click at [726, 468] on button "Request inspection" at bounding box center [733, 470] width 94 height 21
click at [774, 120] on button "Close modal" at bounding box center [771, 120] width 21 height 21
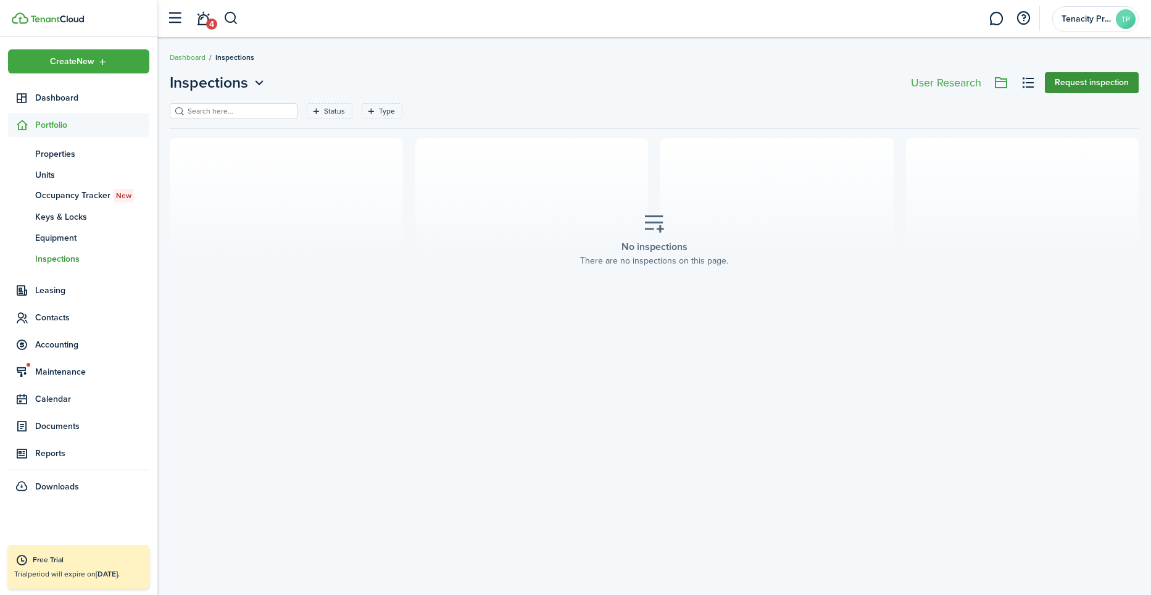
click at [1095, 80] on button "Request inspection" at bounding box center [1092, 82] width 94 height 21
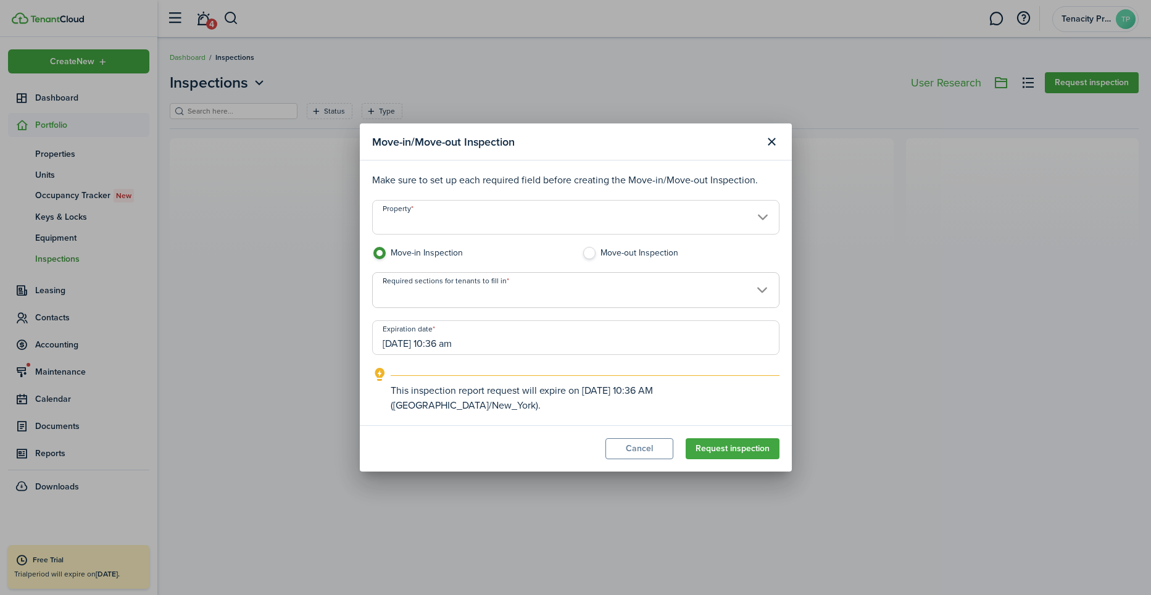
click at [557, 243] on property-select "Property" at bounding box center [575, 223] width 407 height 47
click at [551, 234] on input "Property" at bounding box center [575, 217] width 407 height 35
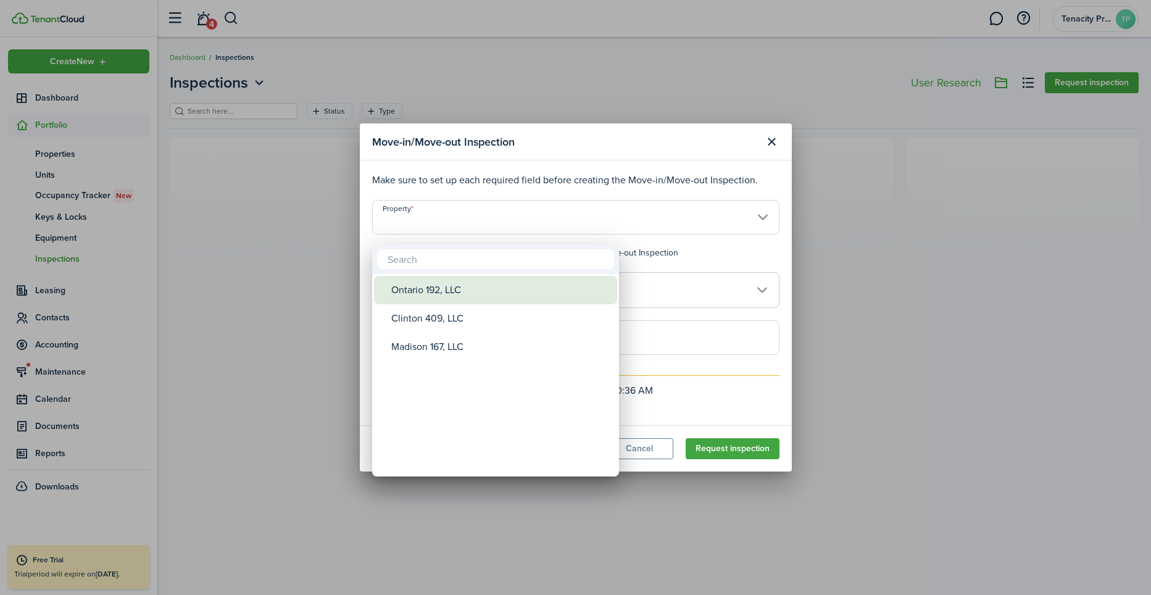
click at [430, 284] on div "Ontario 192, LLC" at bounding box center [500, 290] width 218 height 28
type input "Ontario 192, LLC"
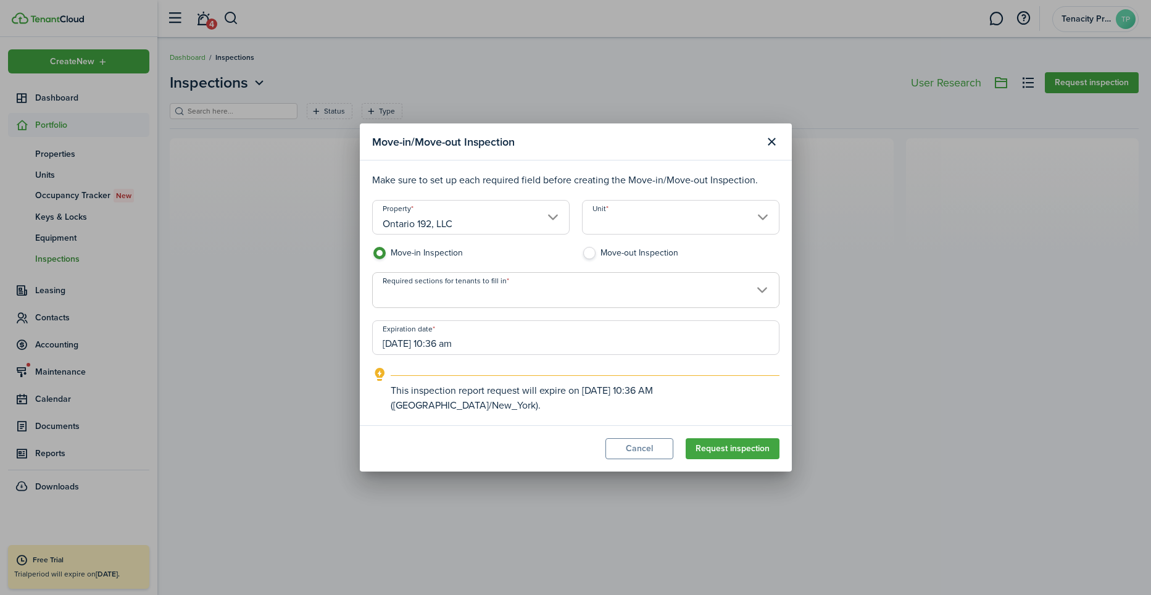
click at [619, 220] on input "Unit" at bounding box center [680, 217] width 197 height 35
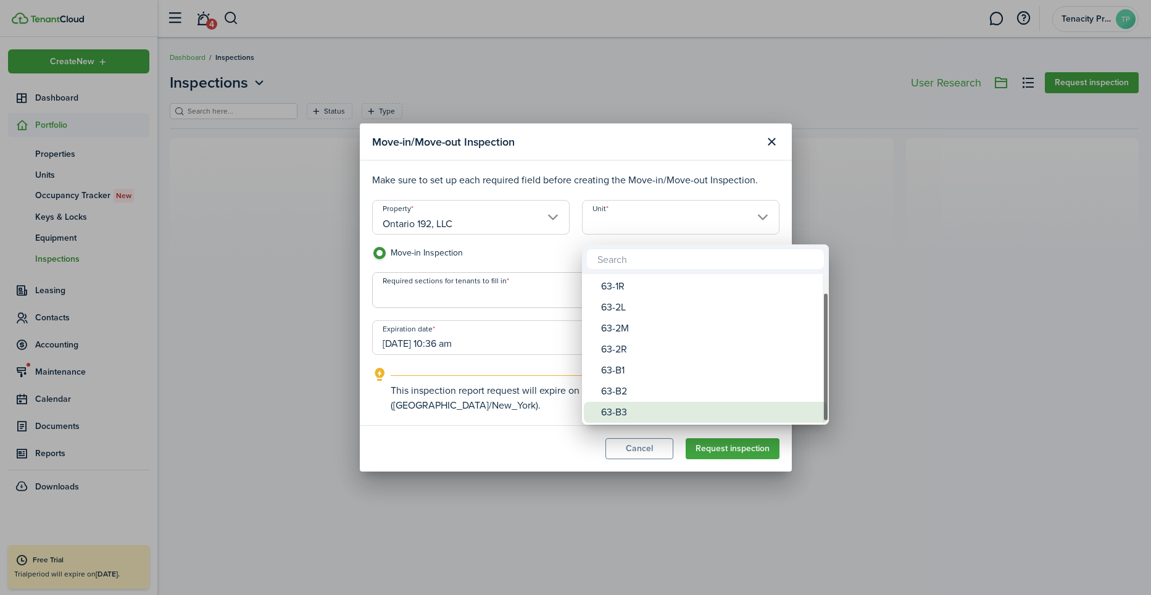
click at [629, 403] on div "63-B3" at bounding box center [710, 412] width 218 height 21
type input "63-B3"
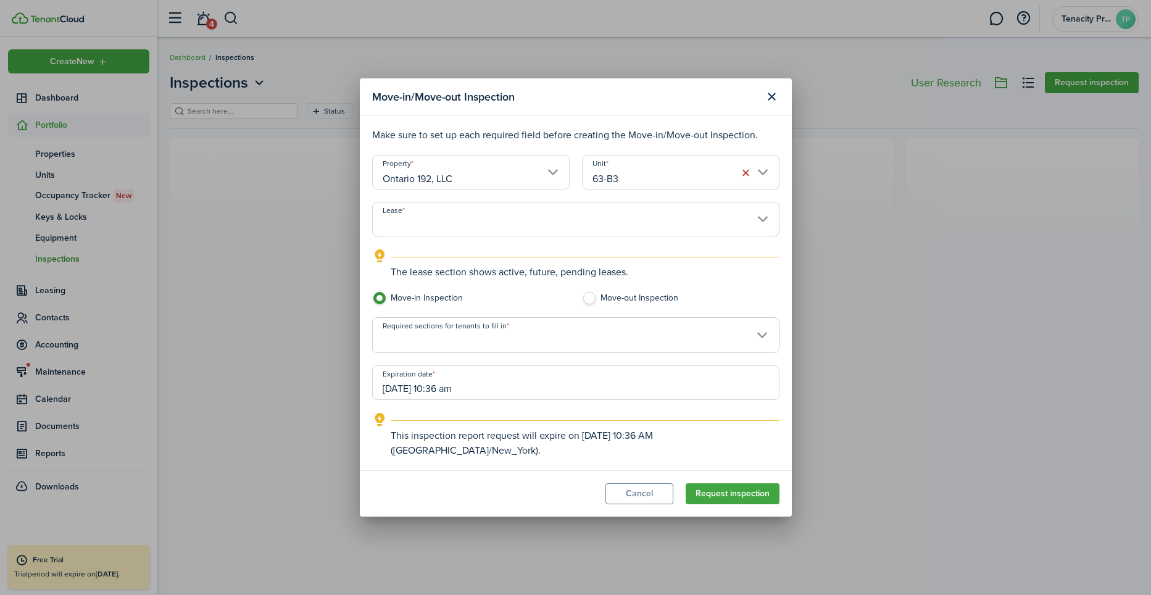
click at [596, 305] on label "Move-out Inspection" at bounding box center [680, 301] width 197 height 19
radio input "false"
radio input "true"
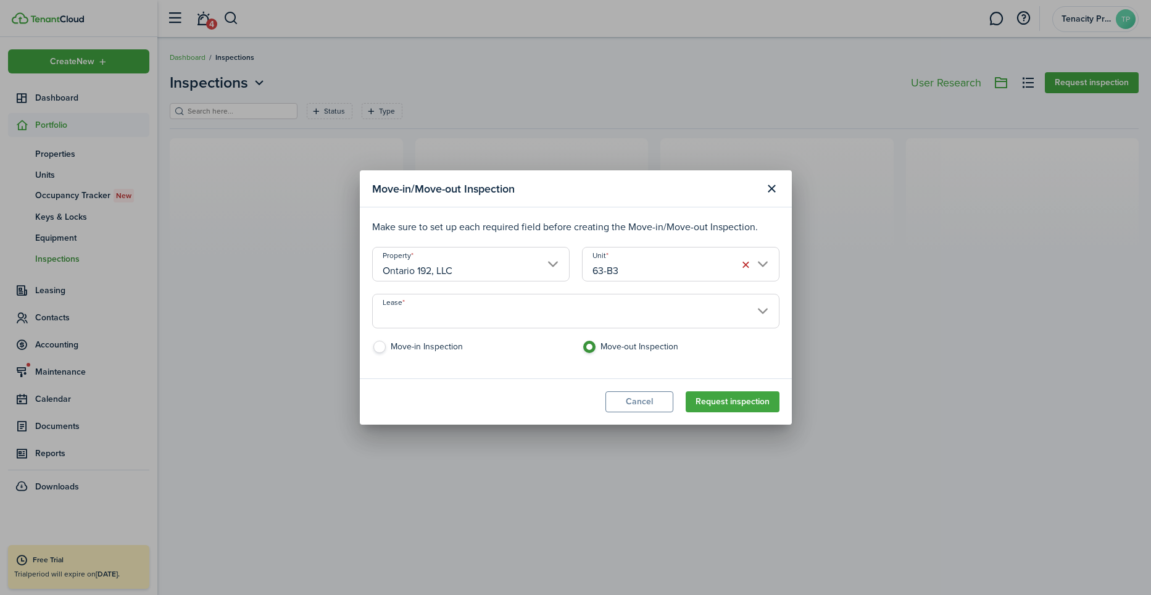
click at [603, 320] on input "Lease" at bounding box center [575, 311] width 407 height 35
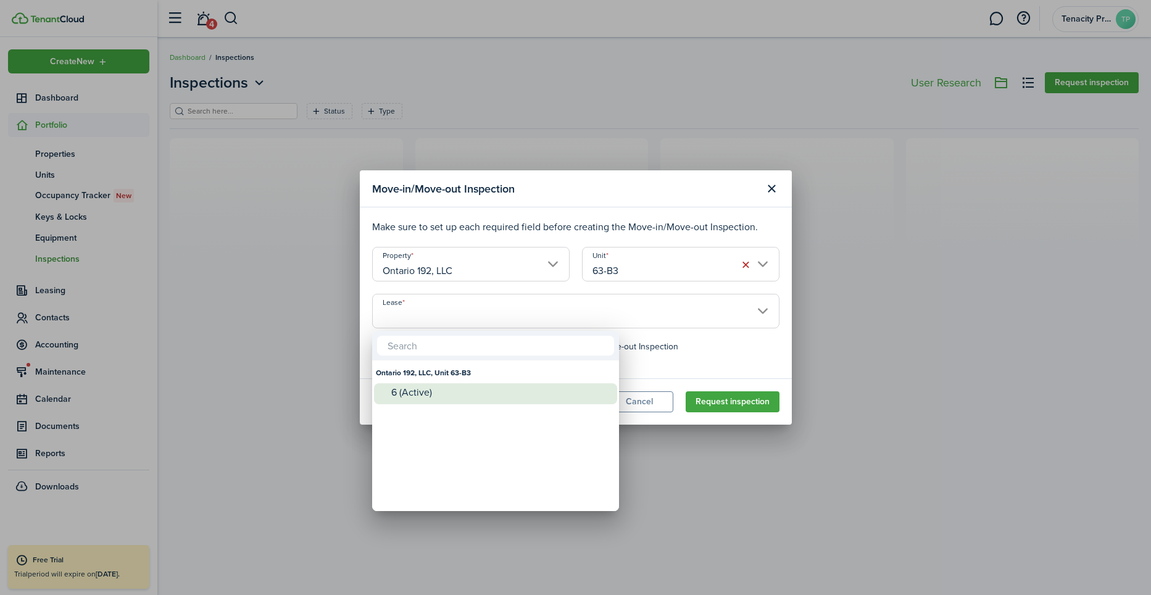
click at [418, 390] on div "6 (Active)" at bounding box center [500, 392] width 218 height 11
type input "Ontario 192, LLC, Unit 63-B3. Lease #6 (Active)"
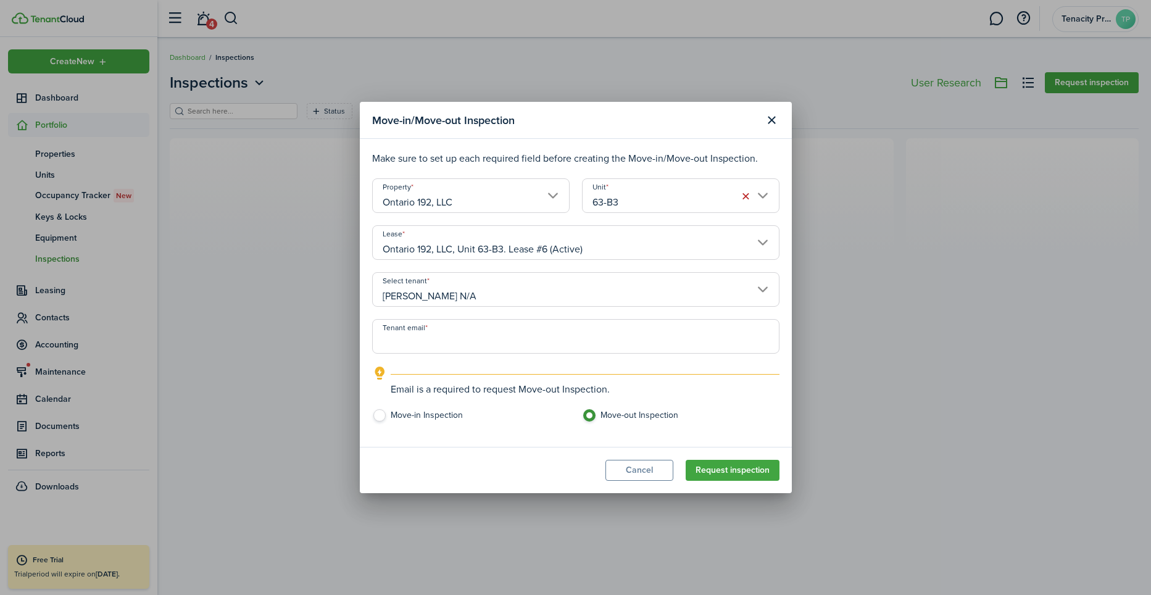
click at [451, 333] on input "Tenant email" at bounding box center [575, 336] width 407 height 35
click at [421, 468] on modal-footer "Cancel Request inspection" at bounding box center [576, 470] width 432 height 46
click at [780, 310] on modal-body "Make sure to set up each required field before creating the Move-in/Move-out In…" at bounding box center [576, 292] width 432 height 307
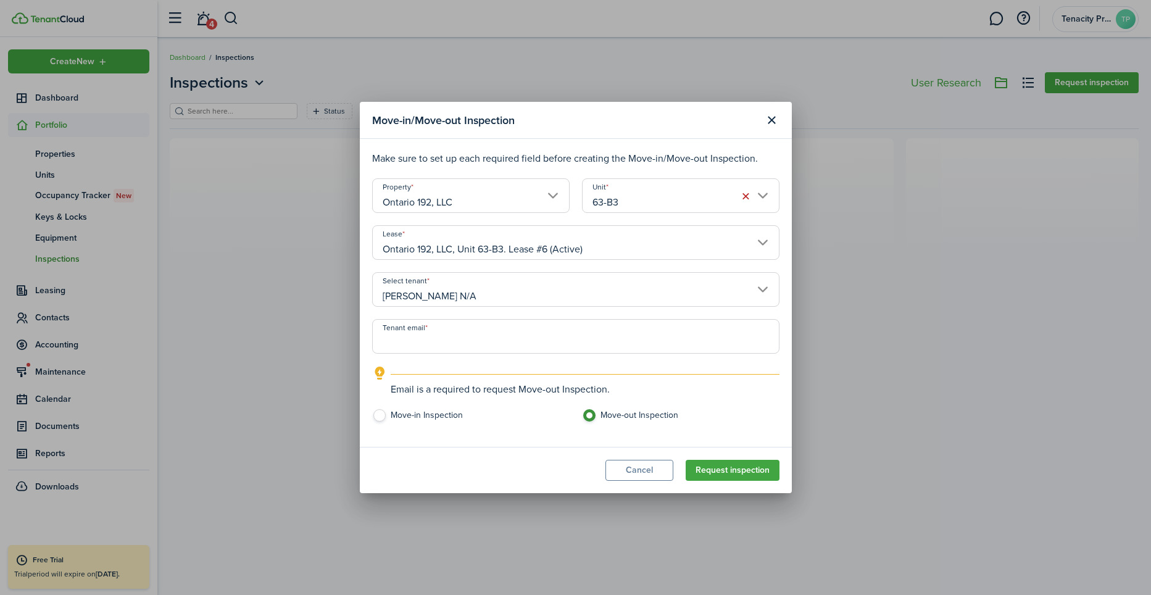
click at [458, 465] on modal-footer "Cancel Request inspection" at bounding box center [576, 470] width 432 height 46
click at [445, 338] on input "Tenant email" at bounding box center [575, 336] width 407 height 35
click at [479, 300] on input "[PERSON_NAME] N/A" at bounding box center [575, 289] width 407 height 35
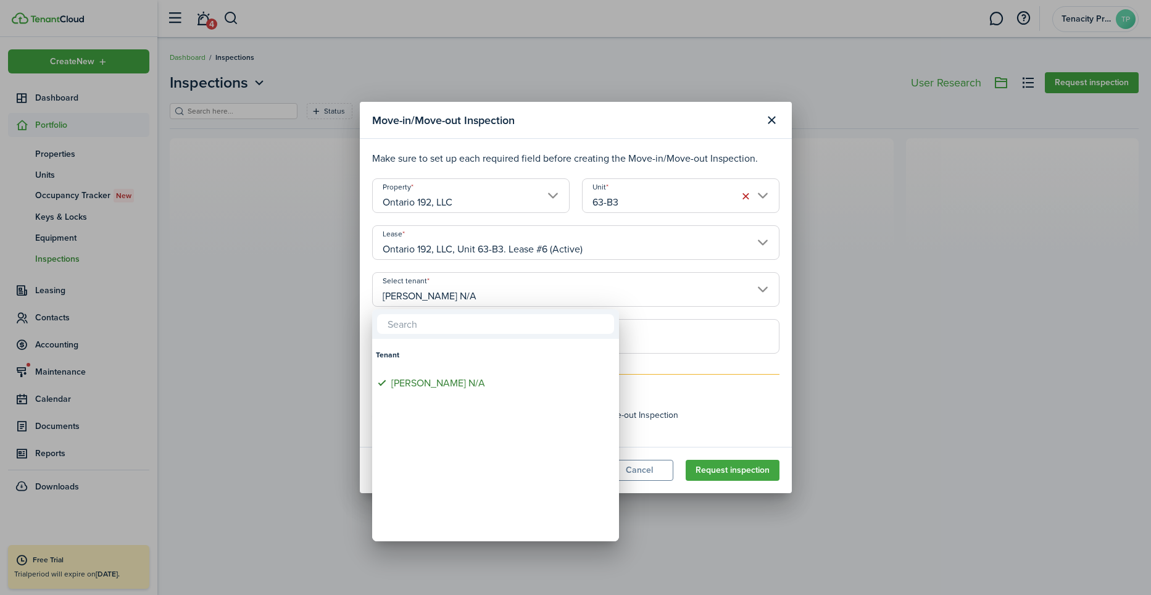
click at [788, 402] on div at bounding box center [575, 297] width 1348 height 792
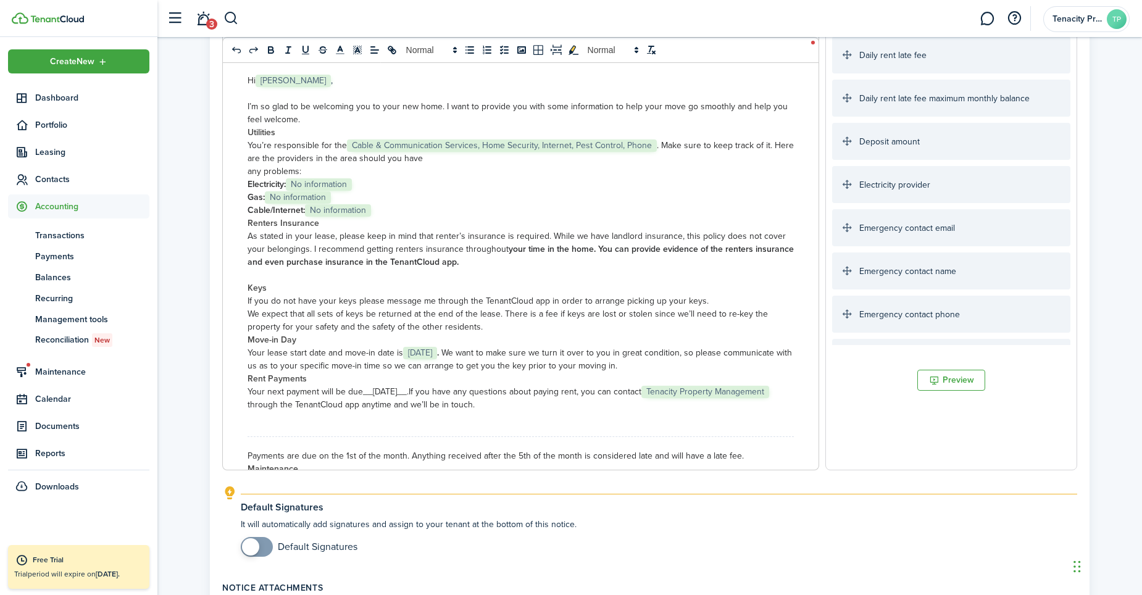
scroll to position [679, 0]
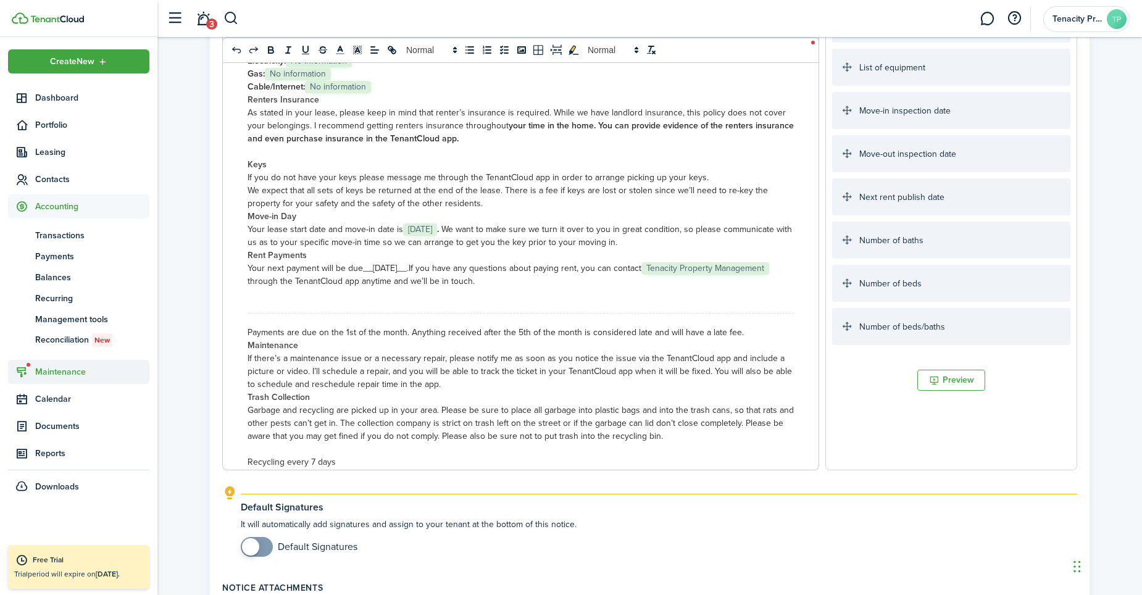
click at [57, 379] on span "Maintenance" at bounding box center [78, 372] width 141 height 24
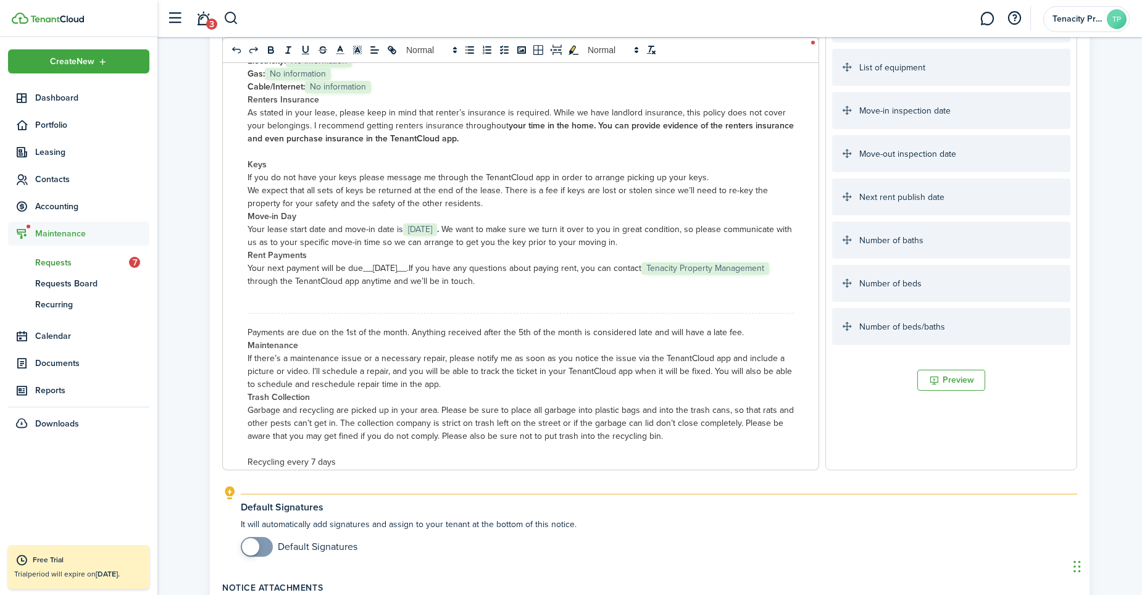
click at [54, 265] on span "Requests" at bounding box center [82, 262] width 94 height 13
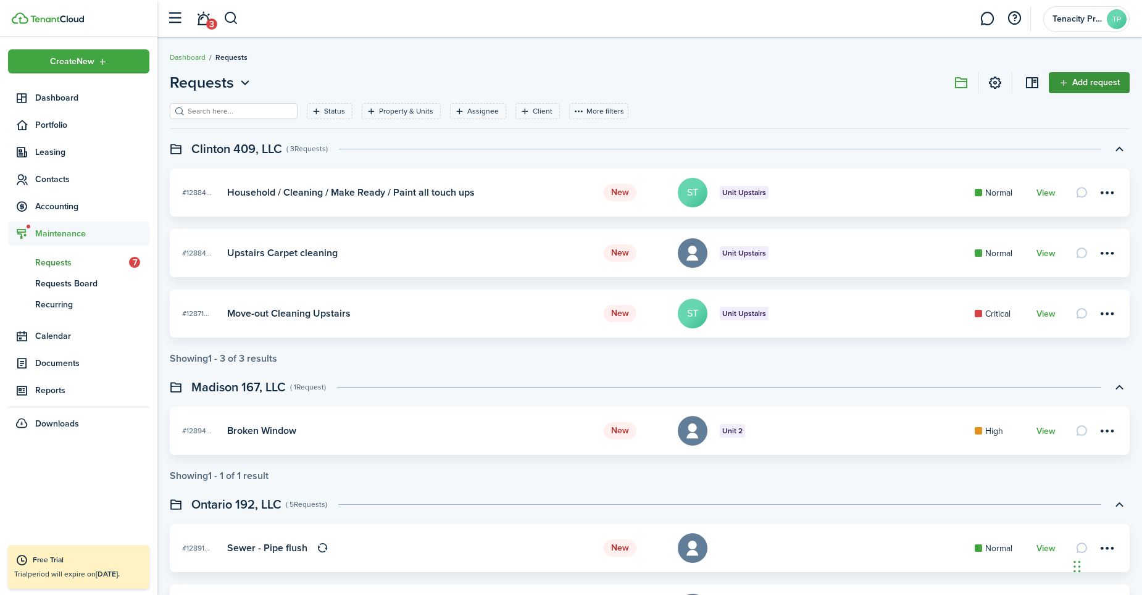
click at [1104, 79] on link "Add request" at bounding box center [1088, 82] width 81 height 21
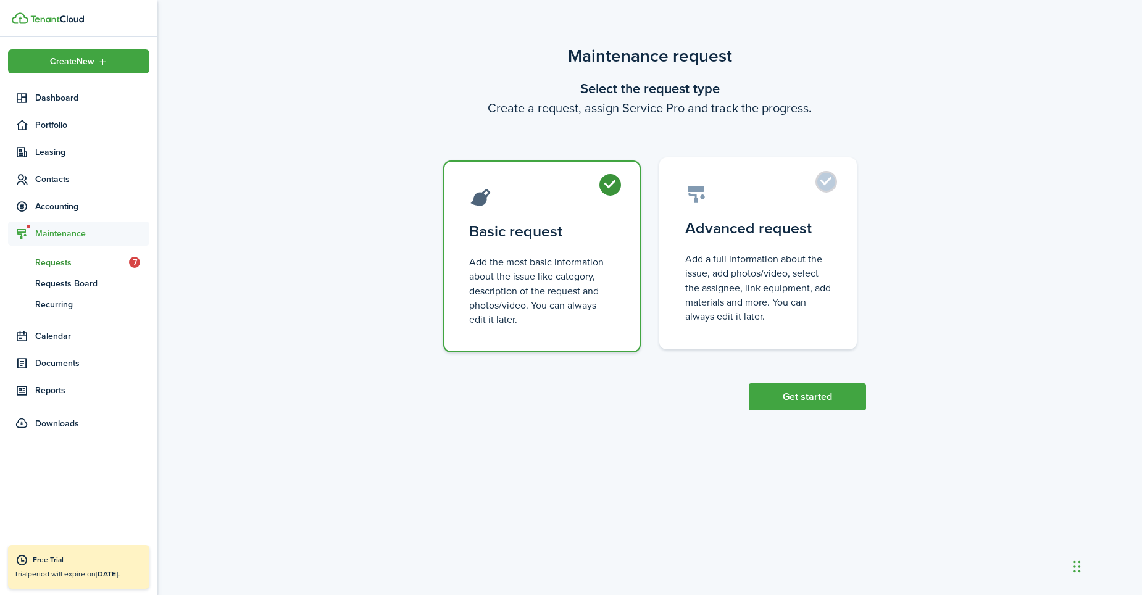
click at [818, 187] on label "Advanced request Add a full information about the issue, add photos/video, sele…" at bounding box center [757, 253] width 197 height 192
radio input "false"
radio input "true"
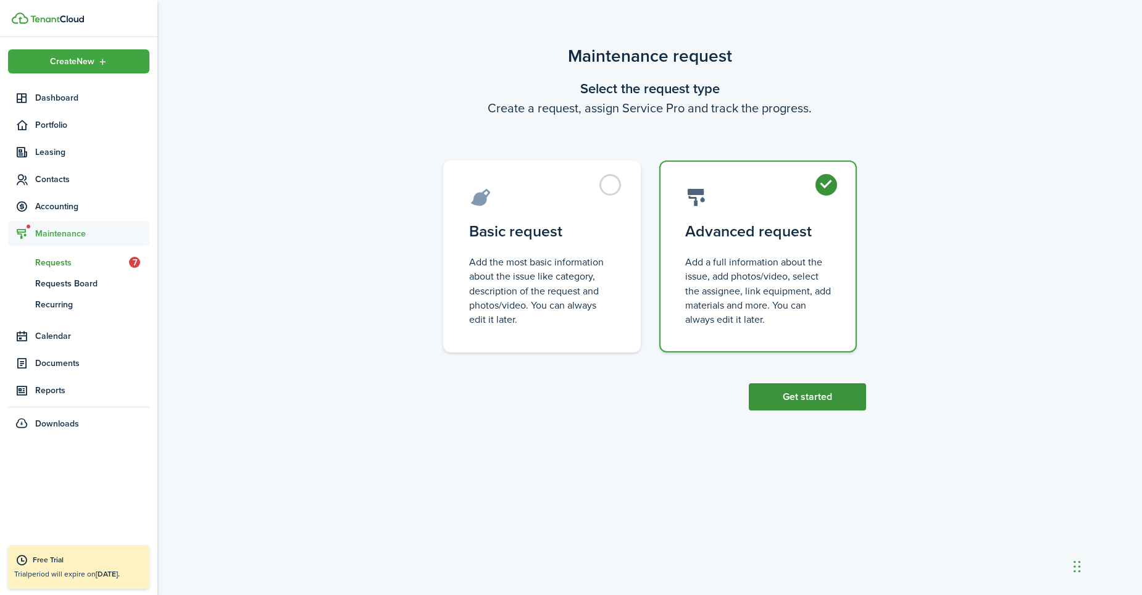
click at [805, 401] on button "Get started" at bounding box center [806, 396] width 117 height 27
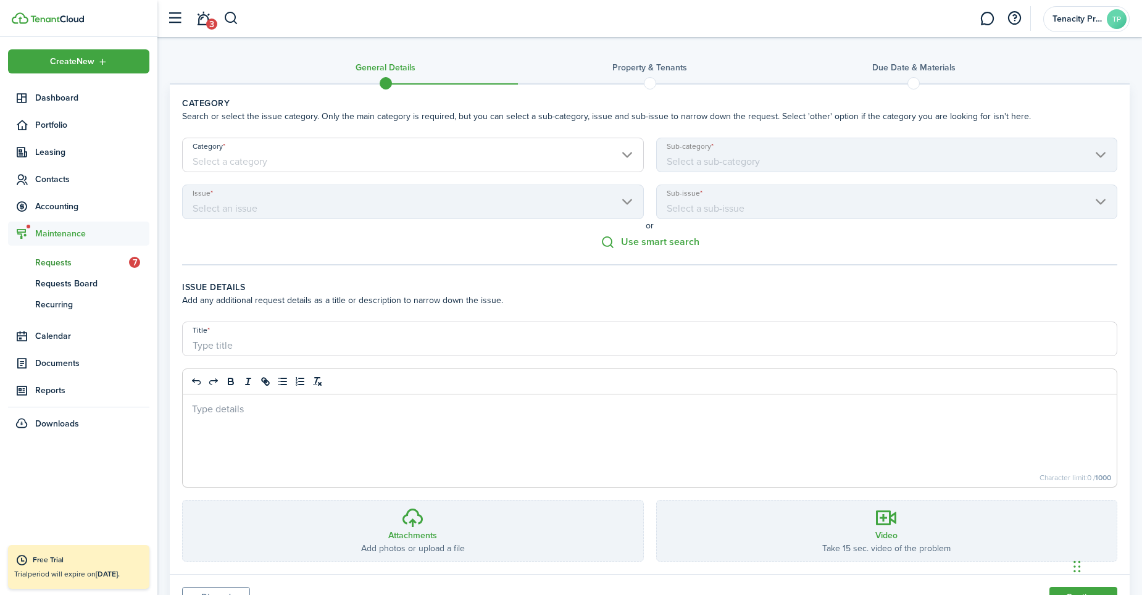
click at [268, 156] on input "Category" at bounding box center [413, 155] width 462 height 35
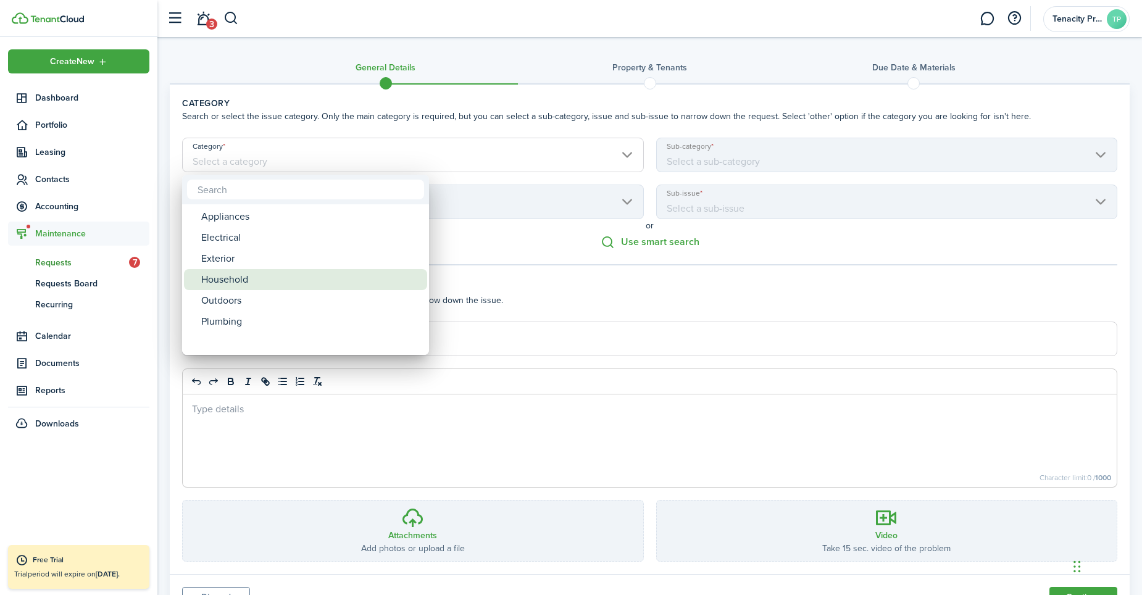
click at [222, 272] on div "Household" at bounding box center [310, 279] width 218 height 21
type input "Household"
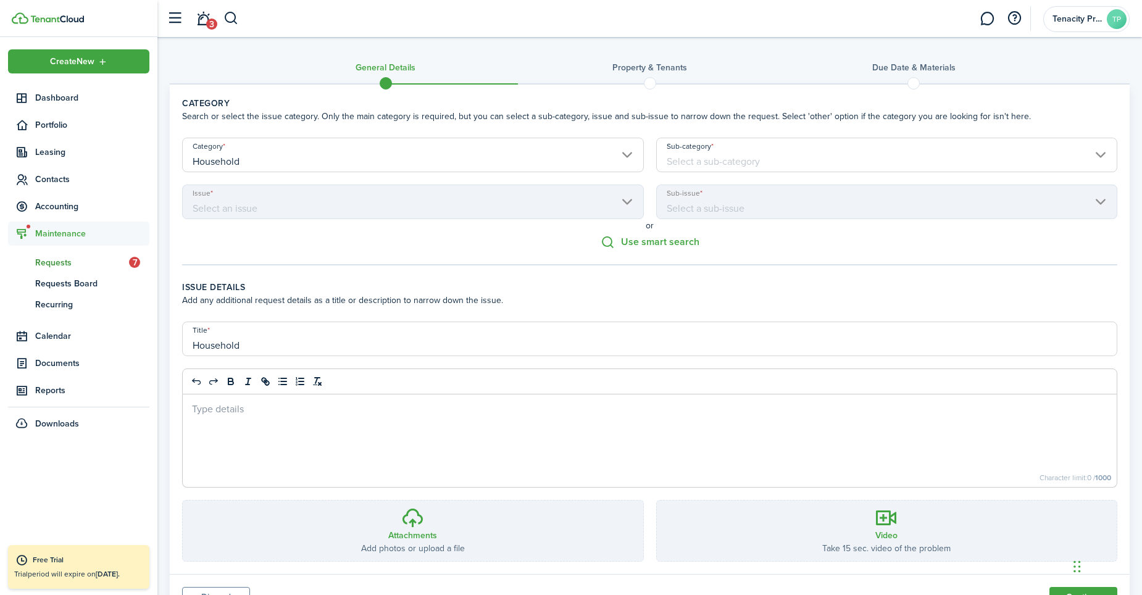
click at [773, 150] on input "Sub-category" at bounding box center [887, 155] width 462 height 35
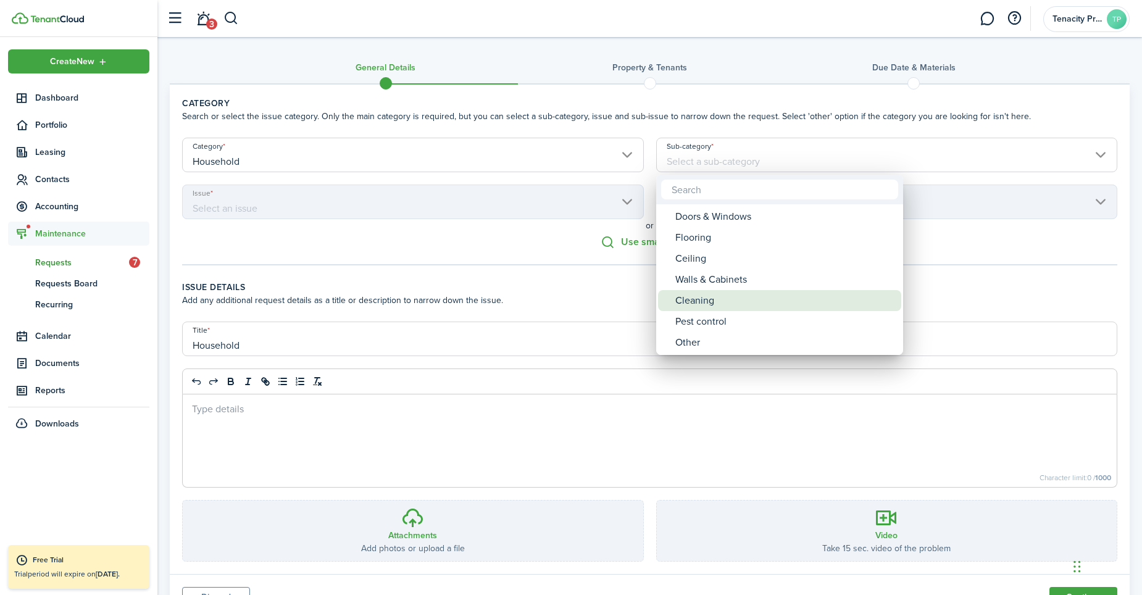
click at [716, 297] on div "Cleaning" at bounding box center [784, 300] width 218 height 21
type input "Household / Cleaning"
type input "Cleaning"
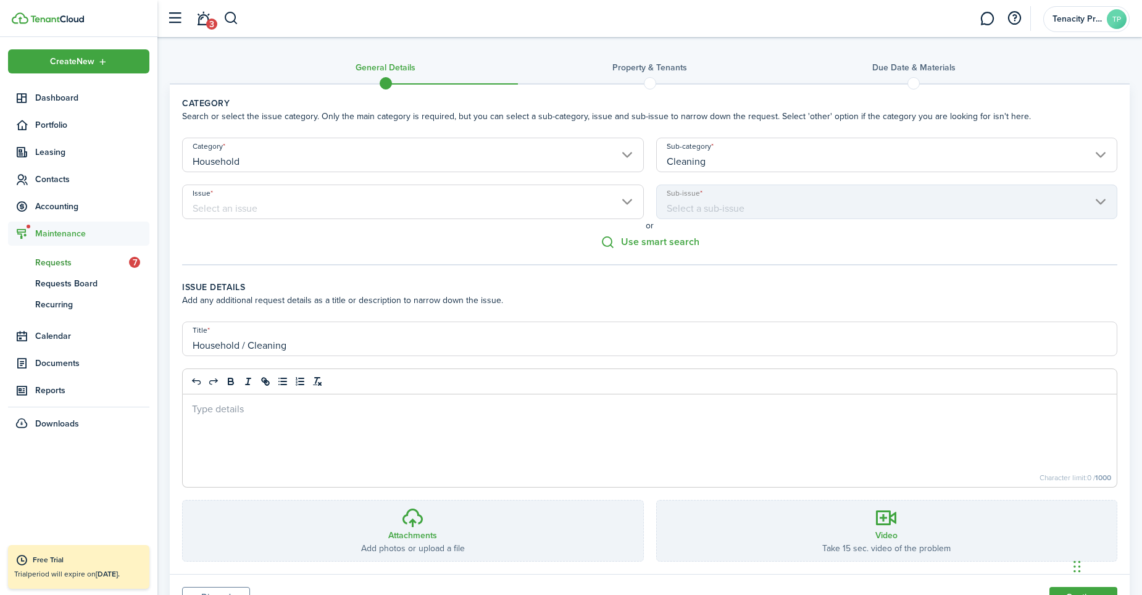
click at [399, 203] on input "Issue" at bounding box center [413, 202] width 462 height 35
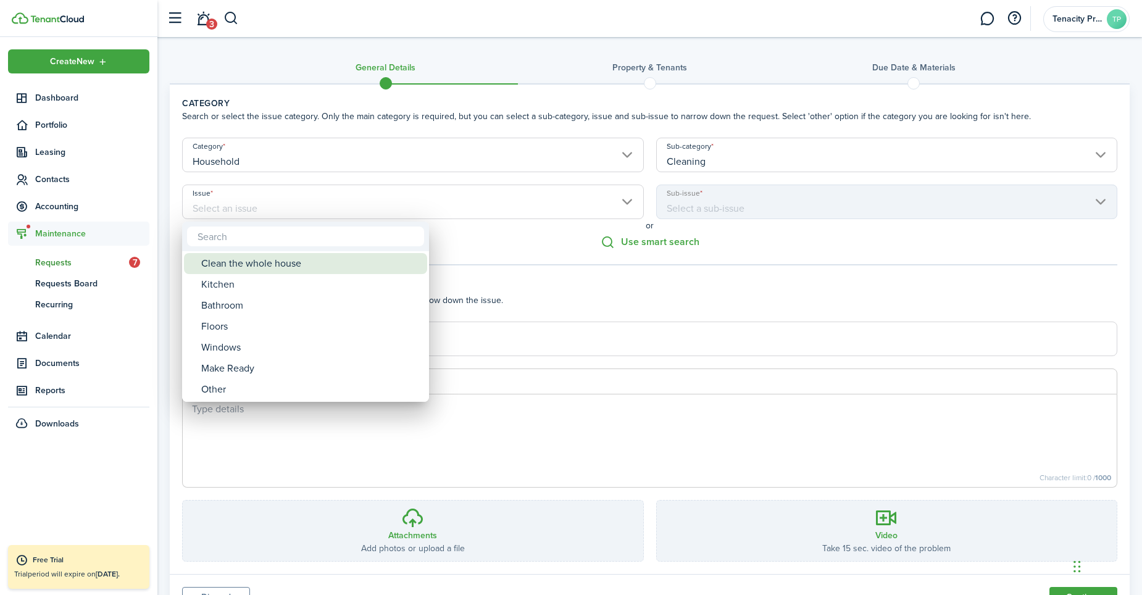
click at [298, 263] on div "Clean the whole house" at bounding box center [310, 263] width 218 height 21
type input "Household / Cleaning / Clean the whole house"
type input "Clean the whole house"
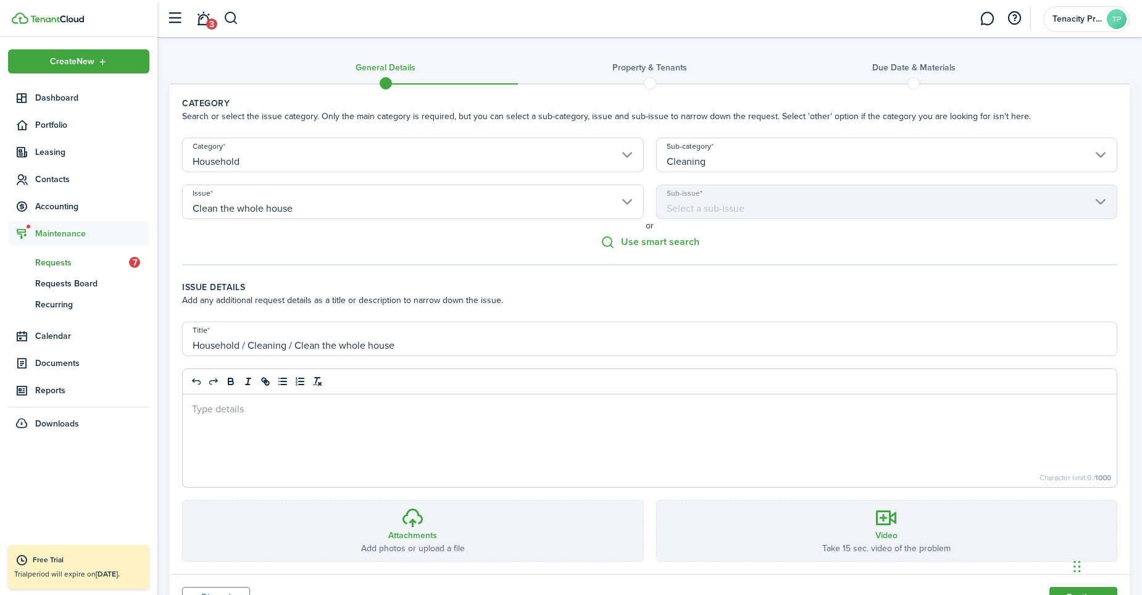
click at [418, 339] on input "Household / Cleaning / Clean the whole house" at bounding box center [649, 338] width 935 height 35
drag, startPoint x: 423, startPoint y: 344, endPoint x: 162, endPoint y: 338, distance: 261.1
click at [162, 338] on div "General Details Property & Tenants Due date & Materials Category Search or sele…" at bounding box center [649, 331] width 984 height 577
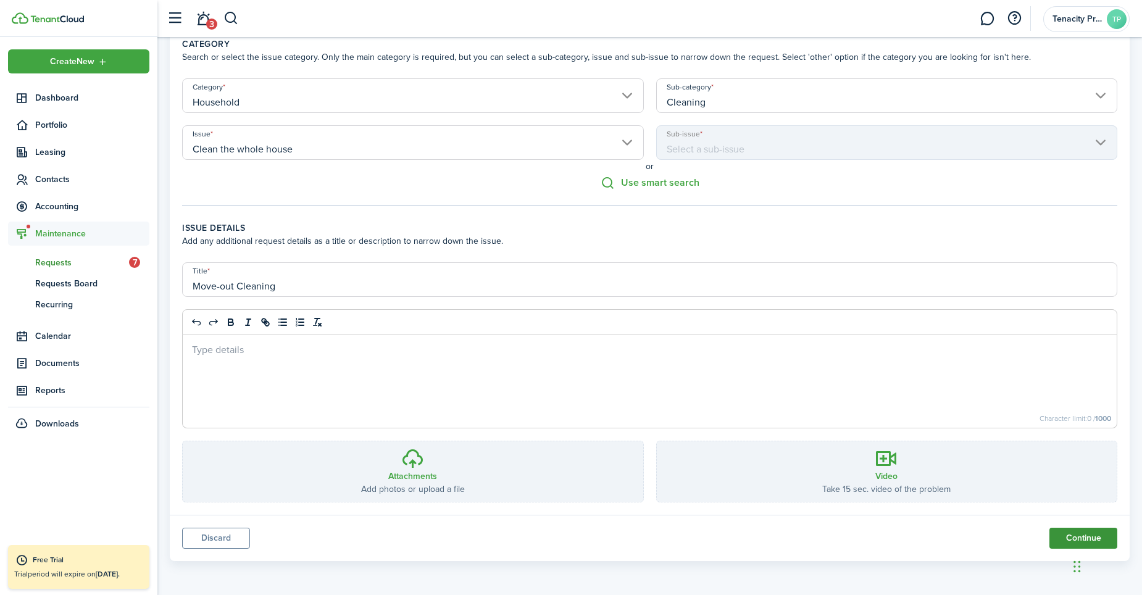
type input "Move-out Cleaning"
click at [1057, 538] on button "Continue" at bounding box center [1083, 538] width 68 height 21
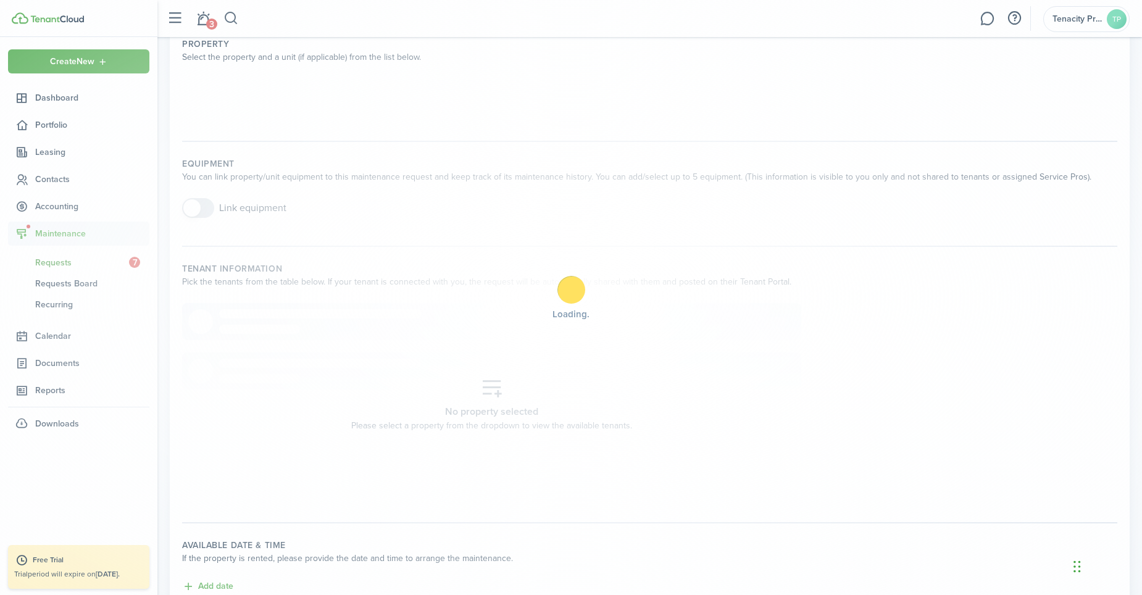
scroll to position [0, 0]
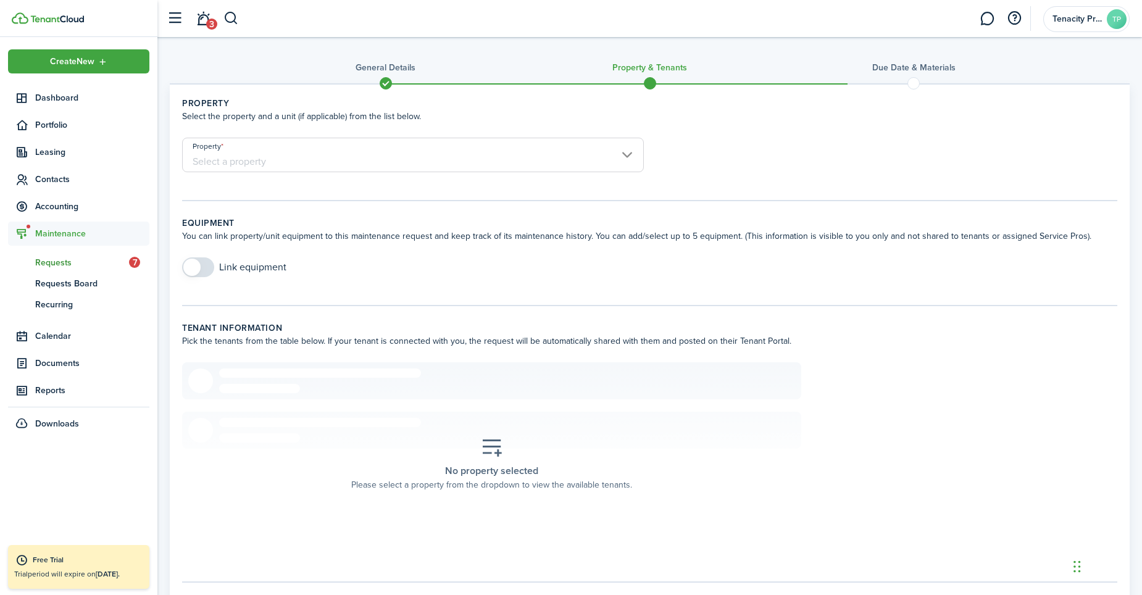
click at [420, 160] on input "Property" at bounding box center [413, 155] width 462 height 35
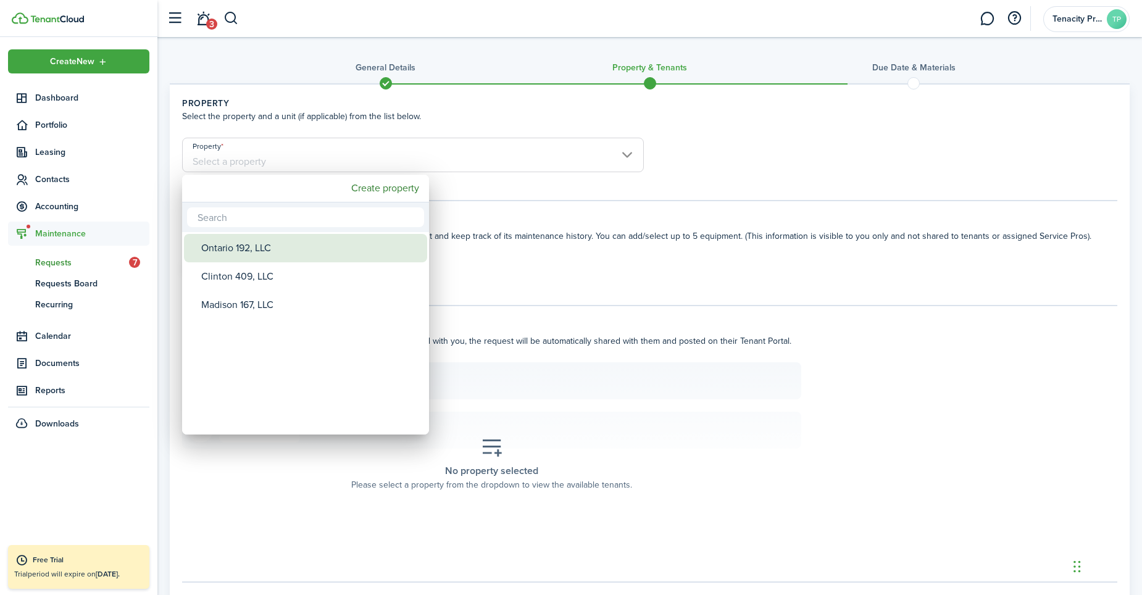
click at [211, 253] on div "Ontario 192, LLC" at bounding box center [310, 248] width 218 height 28
type input "Ontario 192, LLC"
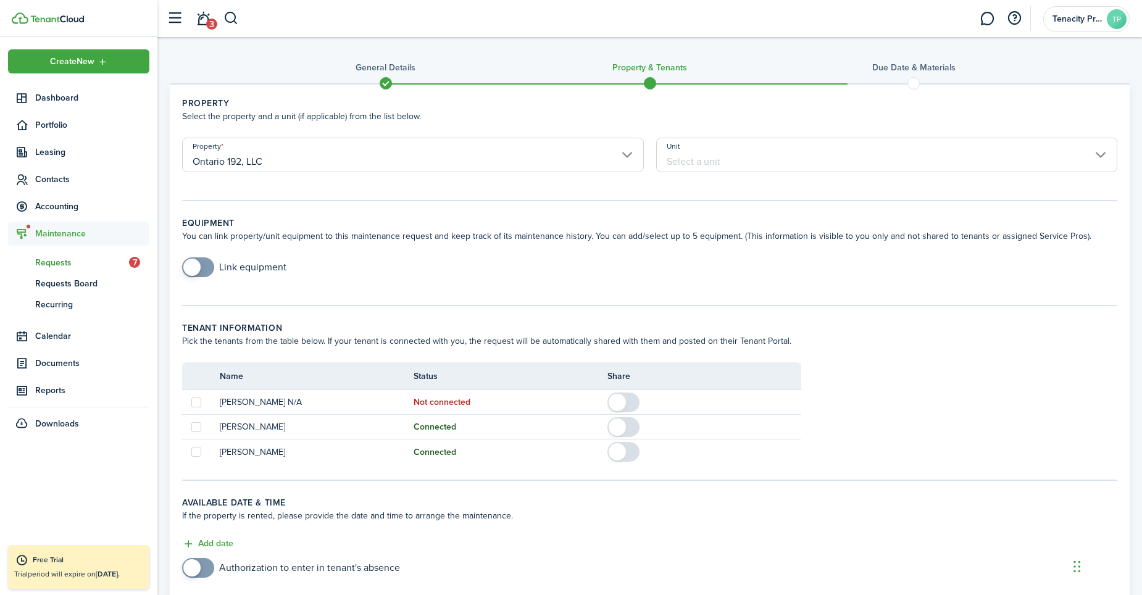
click at [761, 162] on input "Unit" at bounding box center [887, 155] width 462 height 35
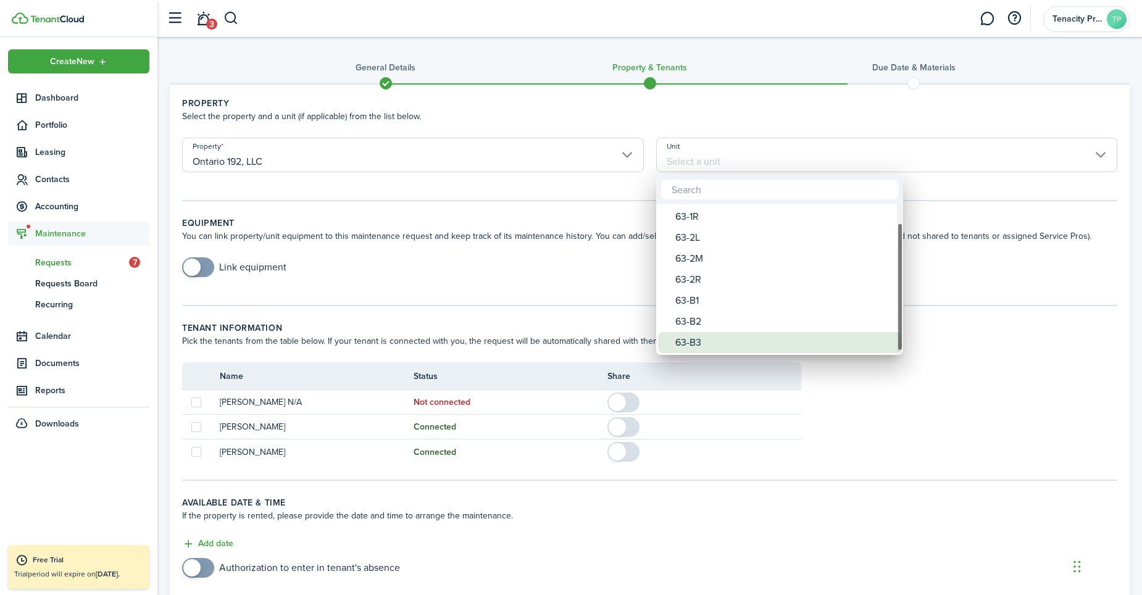
click at [689, 338] on div "63-B3" at bounding box center [784, 342] width 218 height 21
type input "63-B3"
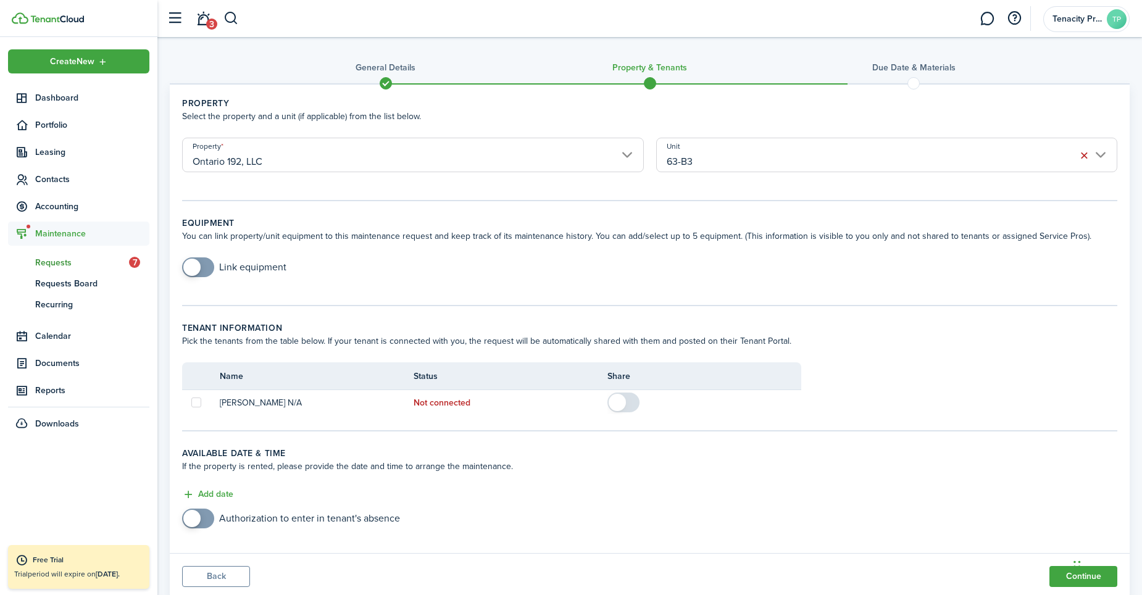
scroll to position [38, 0]
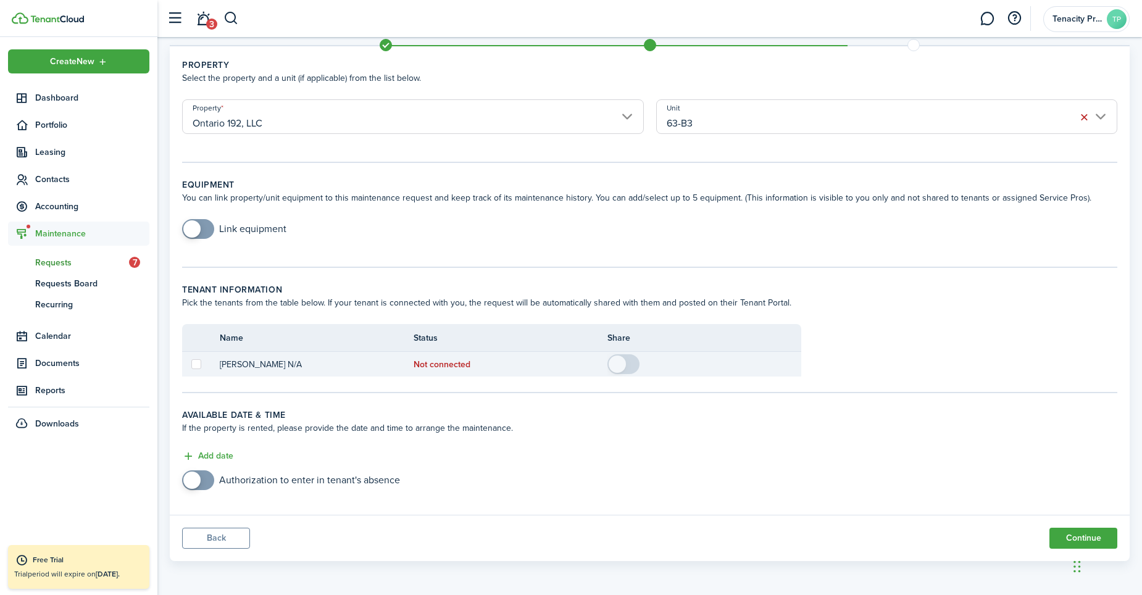
click at [193, 367] on label at bounding box center [196, 364] width 10 height 10
click at [191, 365] on input "checkbox" at bounding box center [191, 364] width 1 height 1
checkbox input "true"
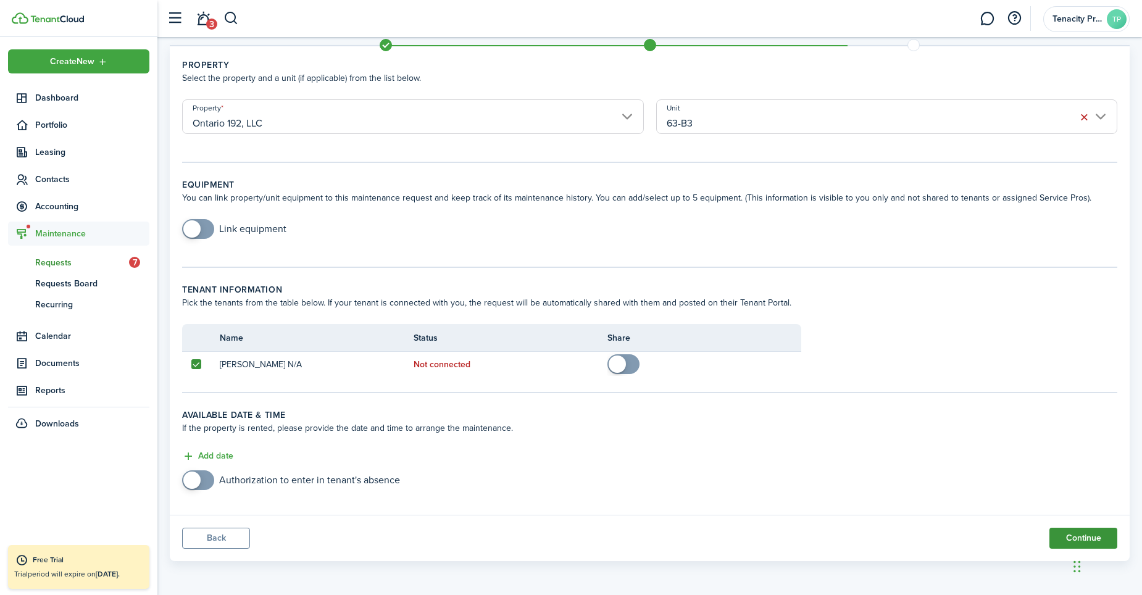
click at [1069, 533] on button "Continue" at bounding box center [1083, 538] width 68 height 21
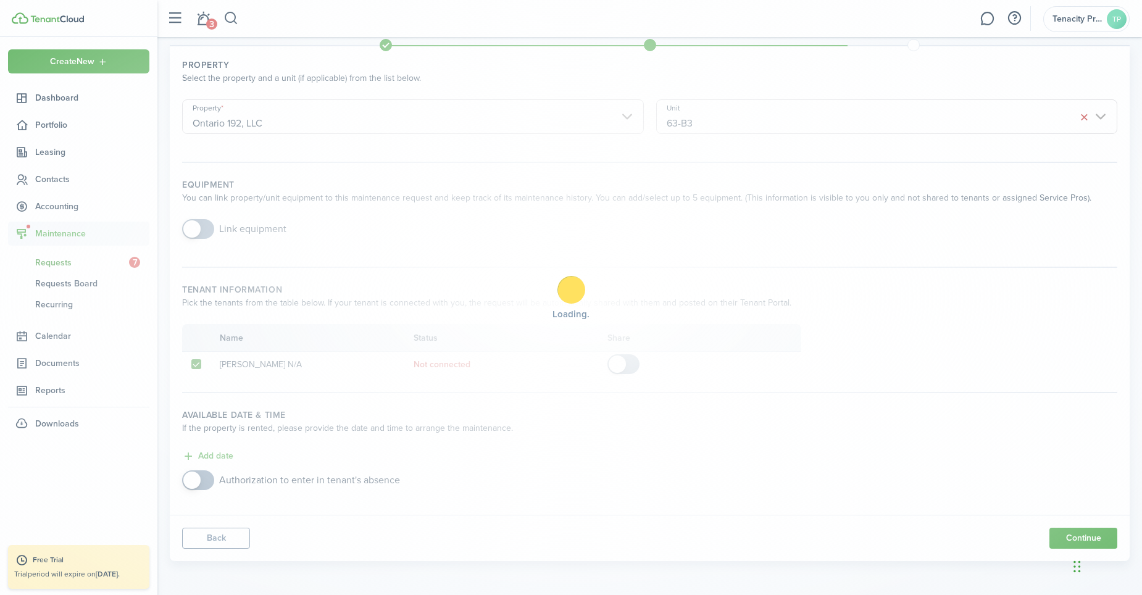
scroll to position [0, 0]
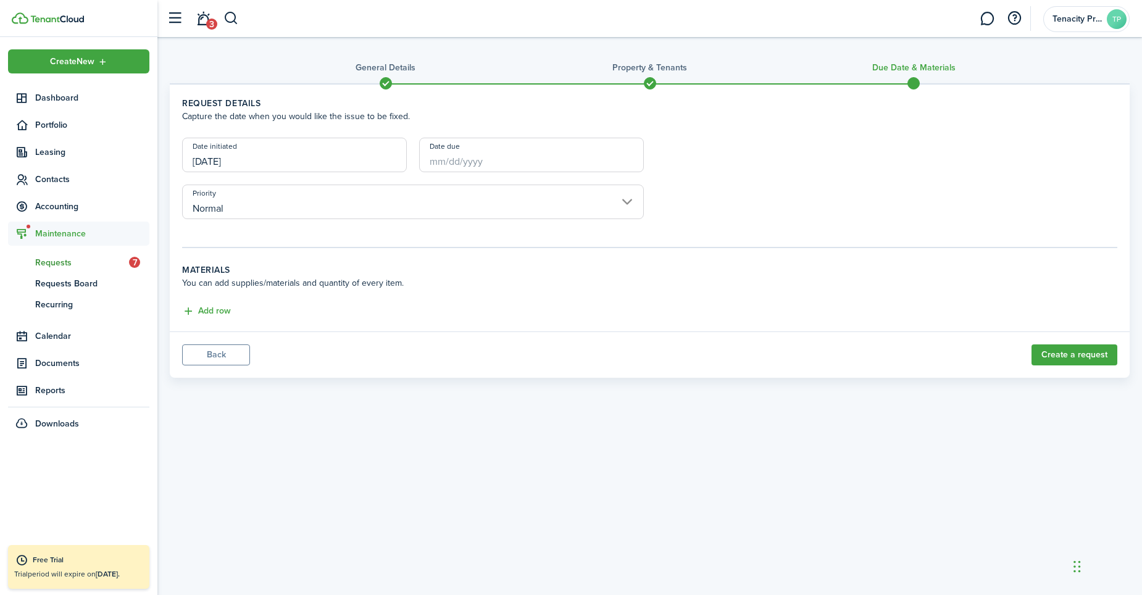
click at [252, 157] on input "[DATE]" at bounding box center [294, 155] width 225 height 35
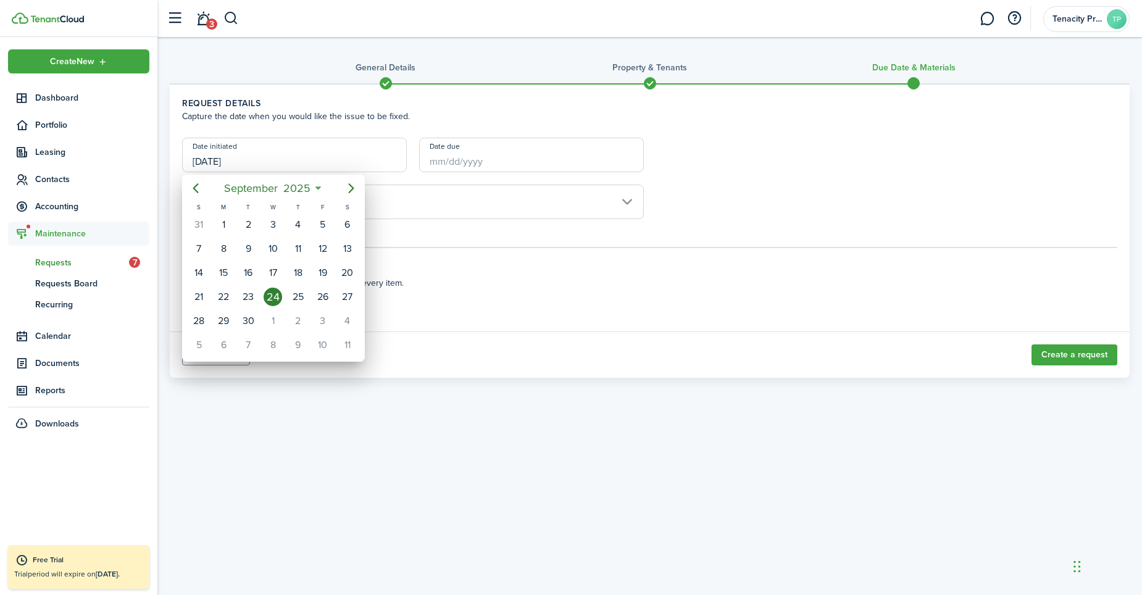
click at [456, 162] on div at bounding box center [570, 297] width 1339 height 792
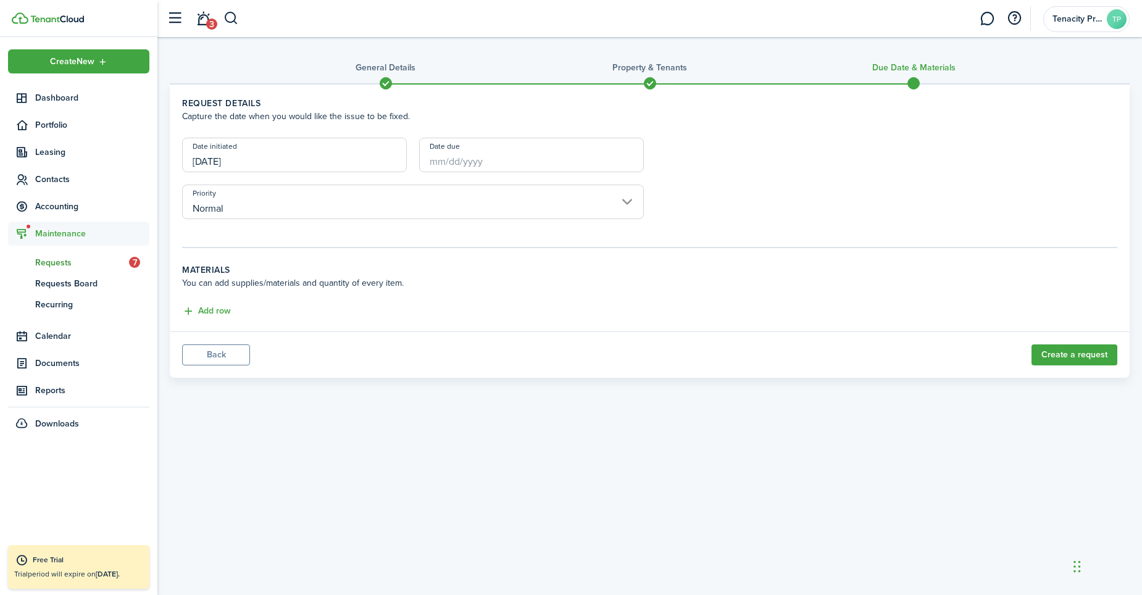
click at [456, 162] on input "Date due" at bounding box center [531, 155] width 225 height 35
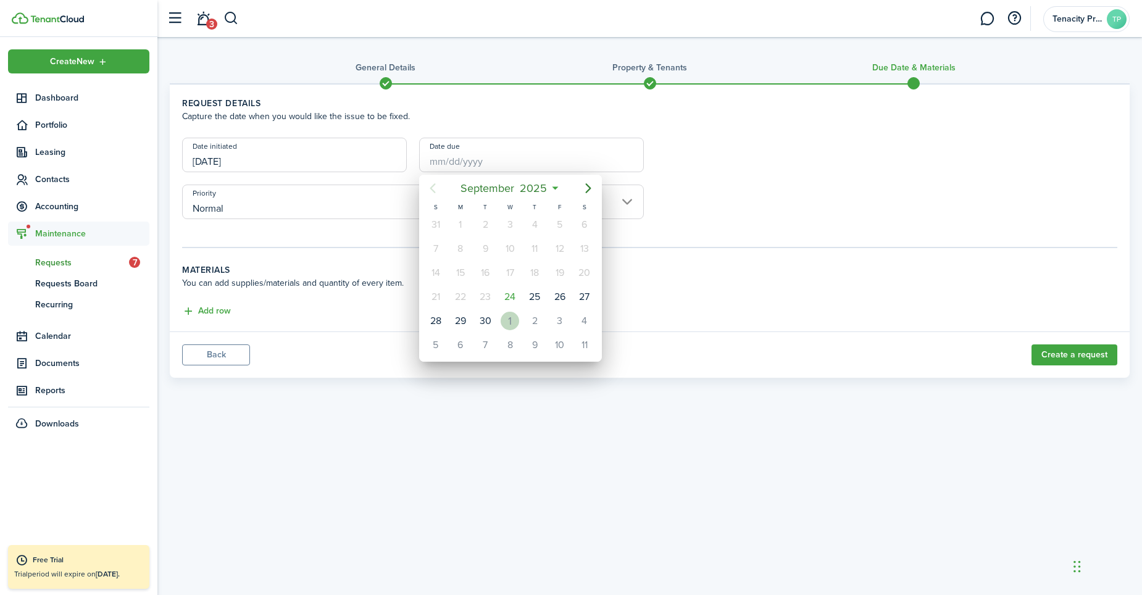
click at [515, 323] on div "1" at bounding box center [509, 321] width 19 height 19
type input "10/01/2025"
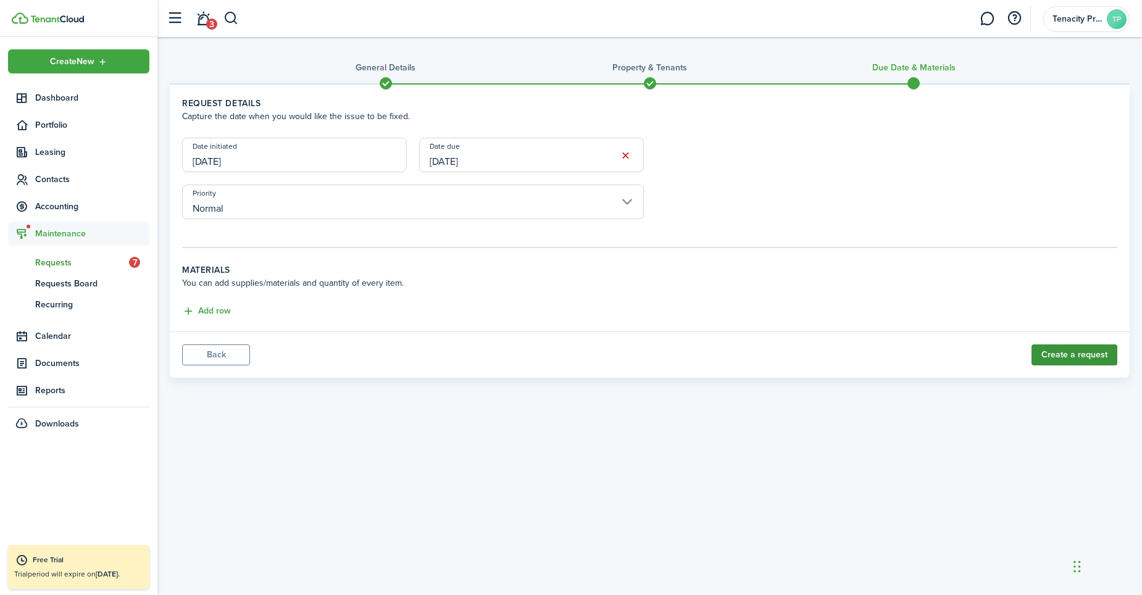
click at [1042, 356] on button "Create a request" at bounding box center [1074, 354] width 86 height 21
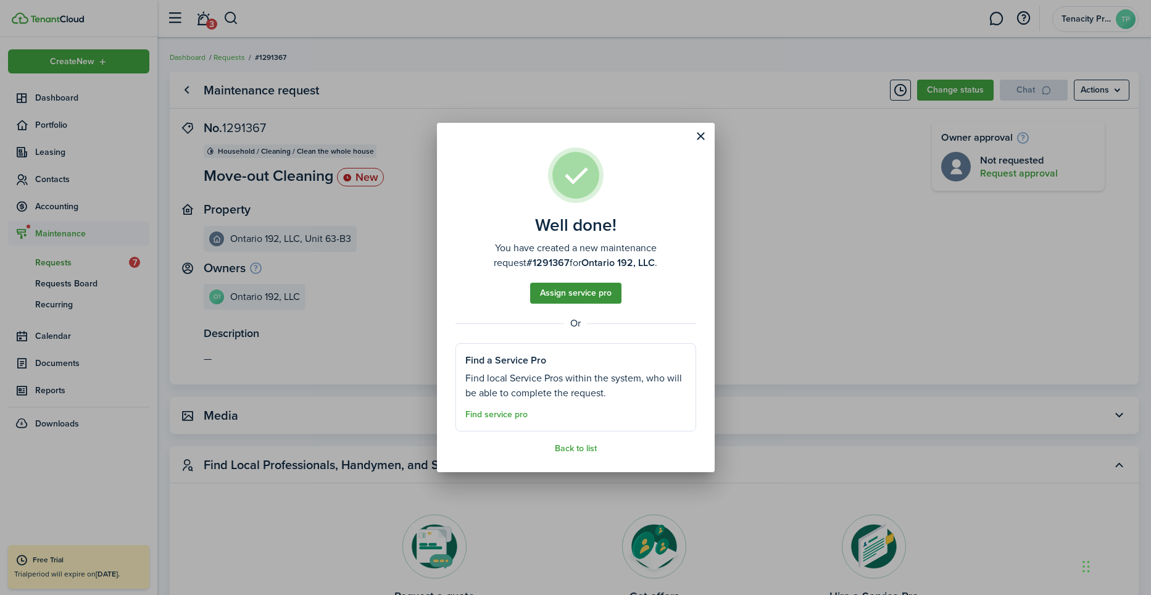
click at [581, 299] on button "Assign service pro" at bounding box center [575, 293] width 91 height 21
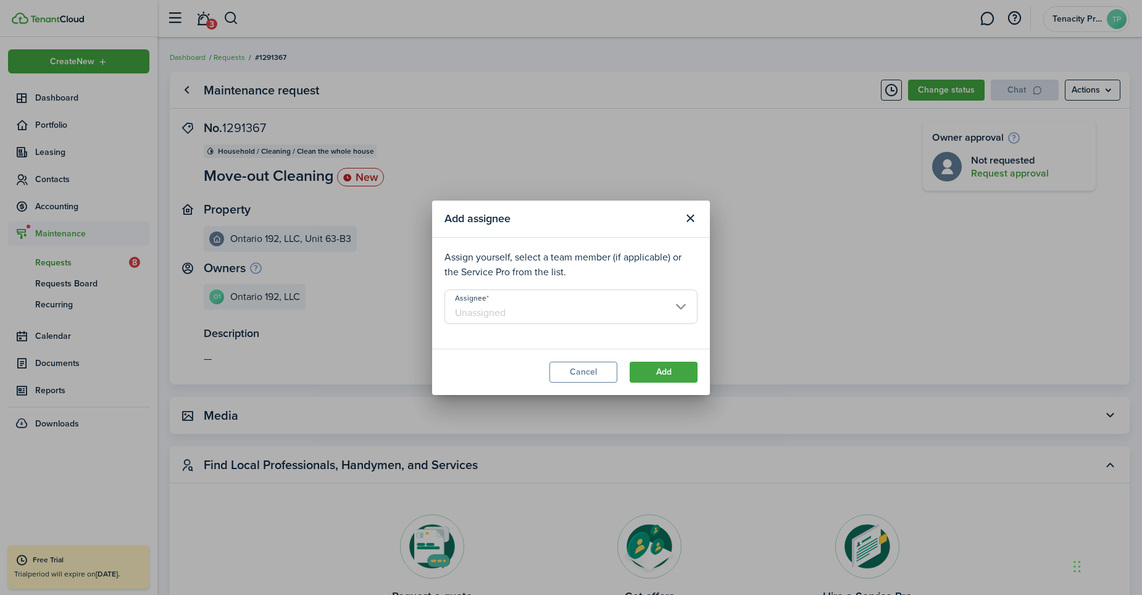
click at [578, 311] on input "Assignee" at bounding box center [570, 306] width 253 height 35
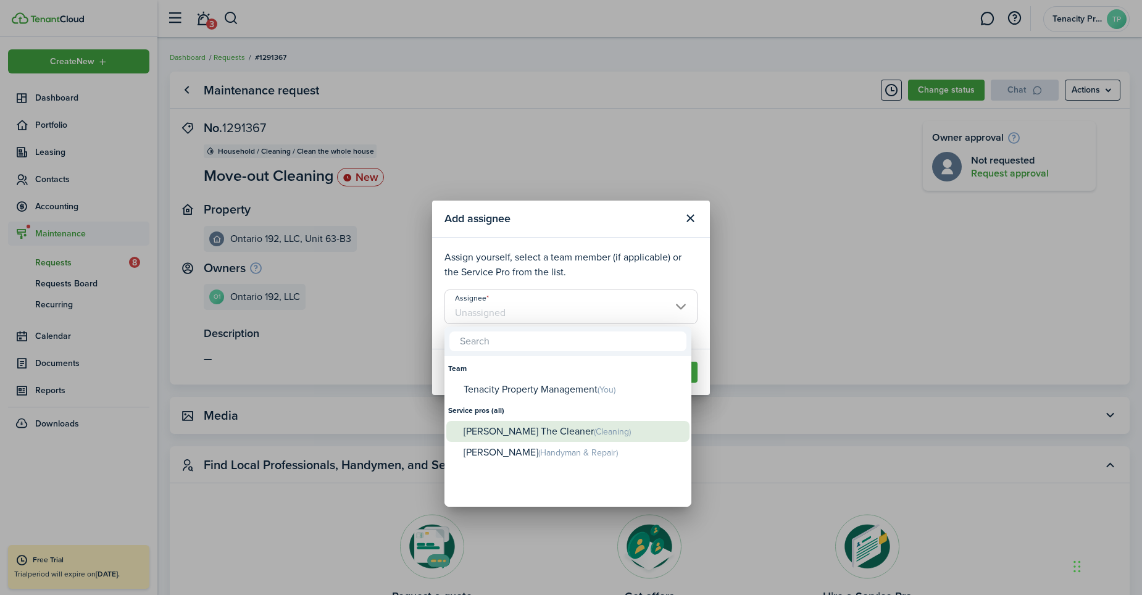
click at [523, 425] on div "Sam The Cleaner (Cleaning)" at bounding box center [572, 432] width 218 height 22
type input "Sam The Cleaner"
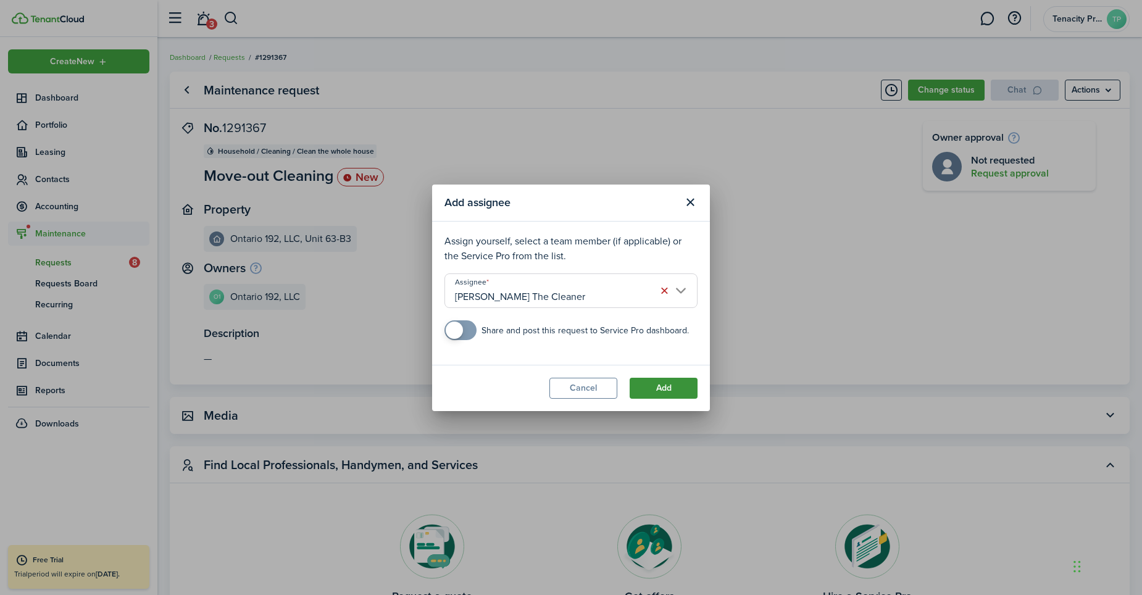
click at [636, 383] on button "Add" at bounding box center [663, 388] width 68 height 21
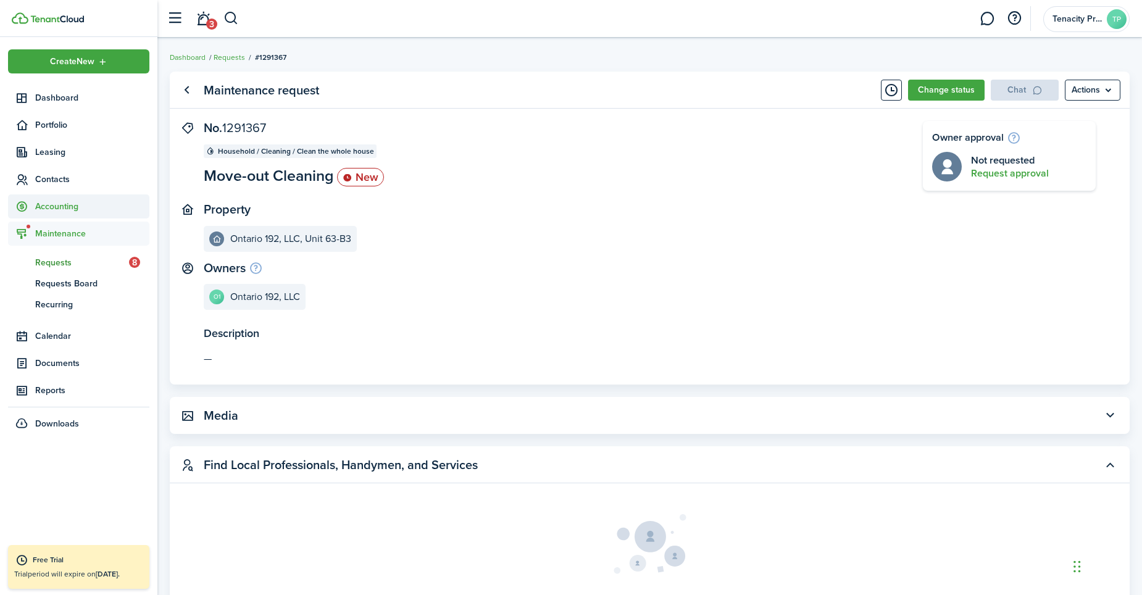
click at [45, 210] on span "Accounting" at bounding box center [92, 206] width 114 height 13
